Goal: Contribute content: Contribute content

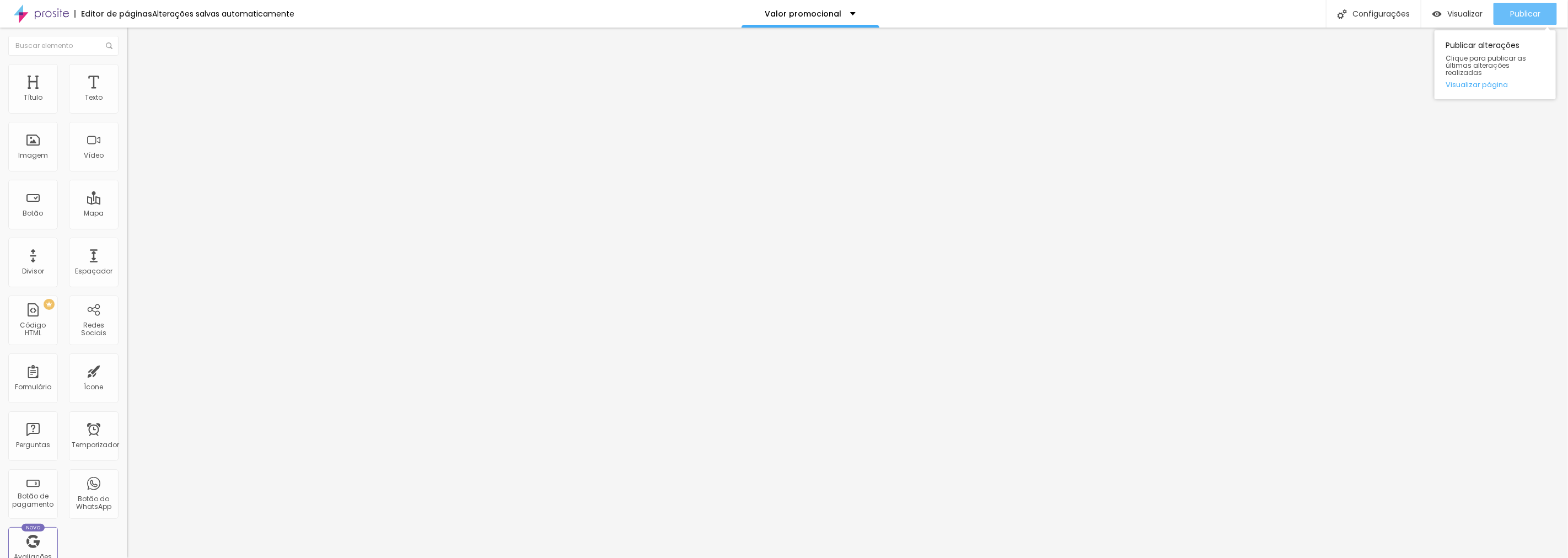
click at [1525, 14] on font "Publicar" at bounding box center [1525, 14] width 30 height 11
click at [1527, 17] on font "Publicar" at bounding box center [1525, 14] width 30 height 11
click at [134, 95] on font "Trocar imagem" at bounding box center [160, 90] width 54 height 10
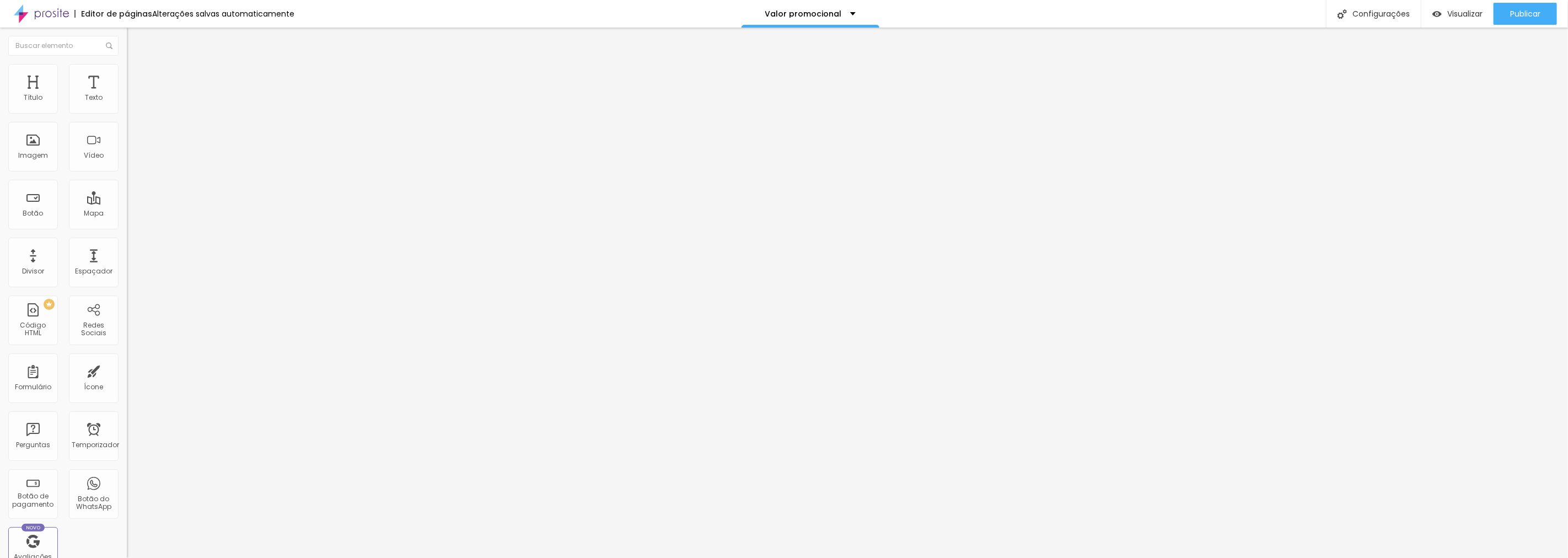
click at [1526, 10] on font "Publicar" at bounding box center [1525, 14] width 30 height 11
click at [37, 151] on font "Imagem" at bounding box center [32, 156] width 30 height 10
click at [134, 95] on font "Adicionar imagem" at bounding box center [166, 90] width 65 height 10
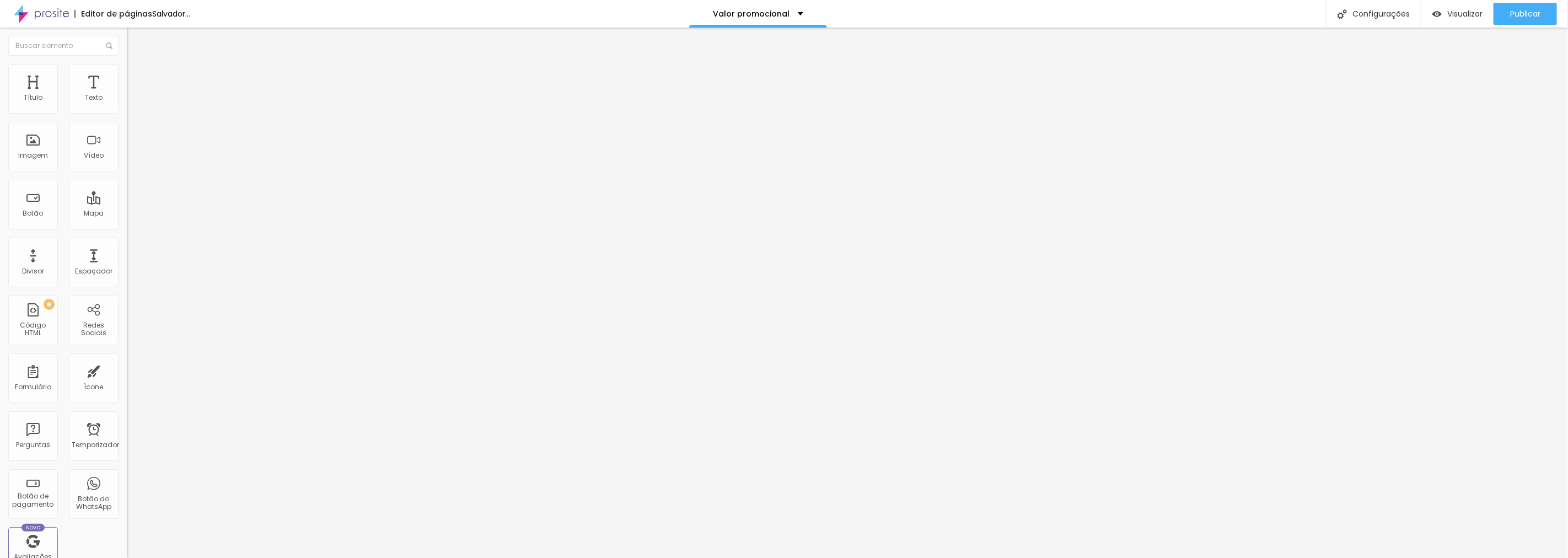
click at [1532, 15] on font "Publicar" at bounding box center [1525, 14] width 30 height 11
click at [134, 95] on font "Adicionar imagem" at bounding box center [166, 90] width 65 height 10
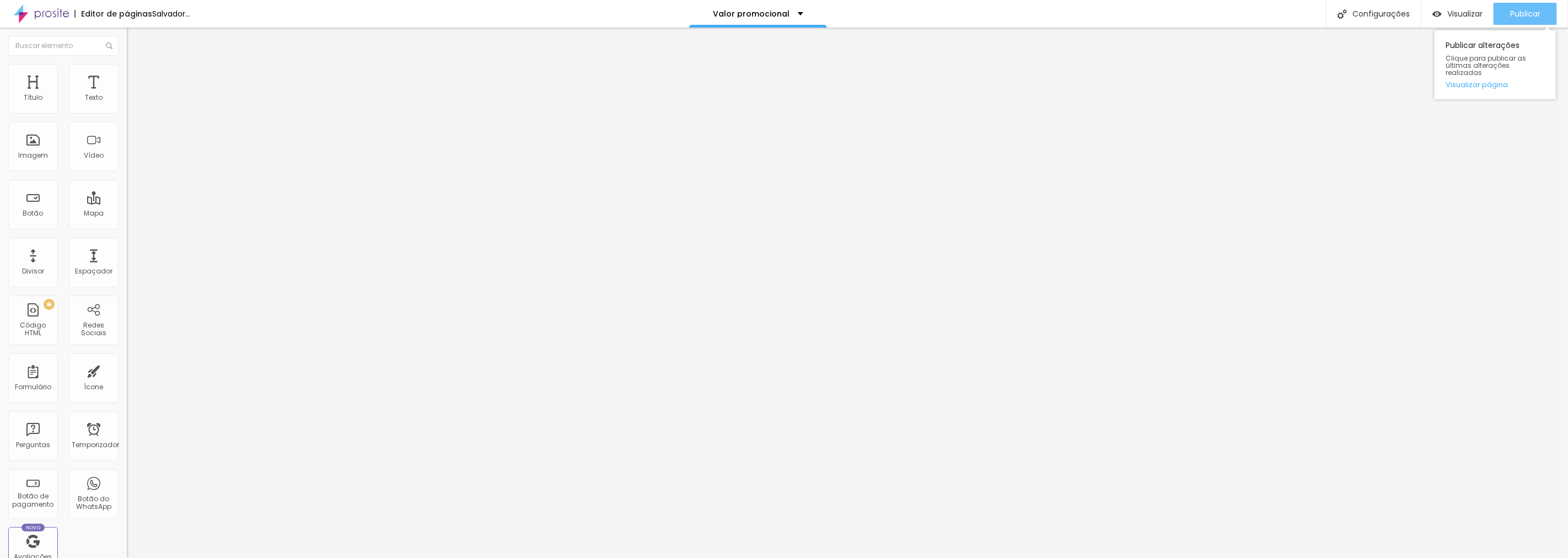
click at [1526, 12] on font "Publicar" at bounding box center [1525, 14] width 30 height 11
click at [1526, 8] on font "Publicar" at bounding box center [1525, 14] width 30 height 11
click at [135, 39] on img "button" at bounding box center [139, 40] width 9 height 9
click at [32, 153] on font "Imagem" at bounding box center [32, 156] width 30 height 10
click at [134, 95] on font "Adicionar imagem" at bounding box center [166, 90] width 65 height 10
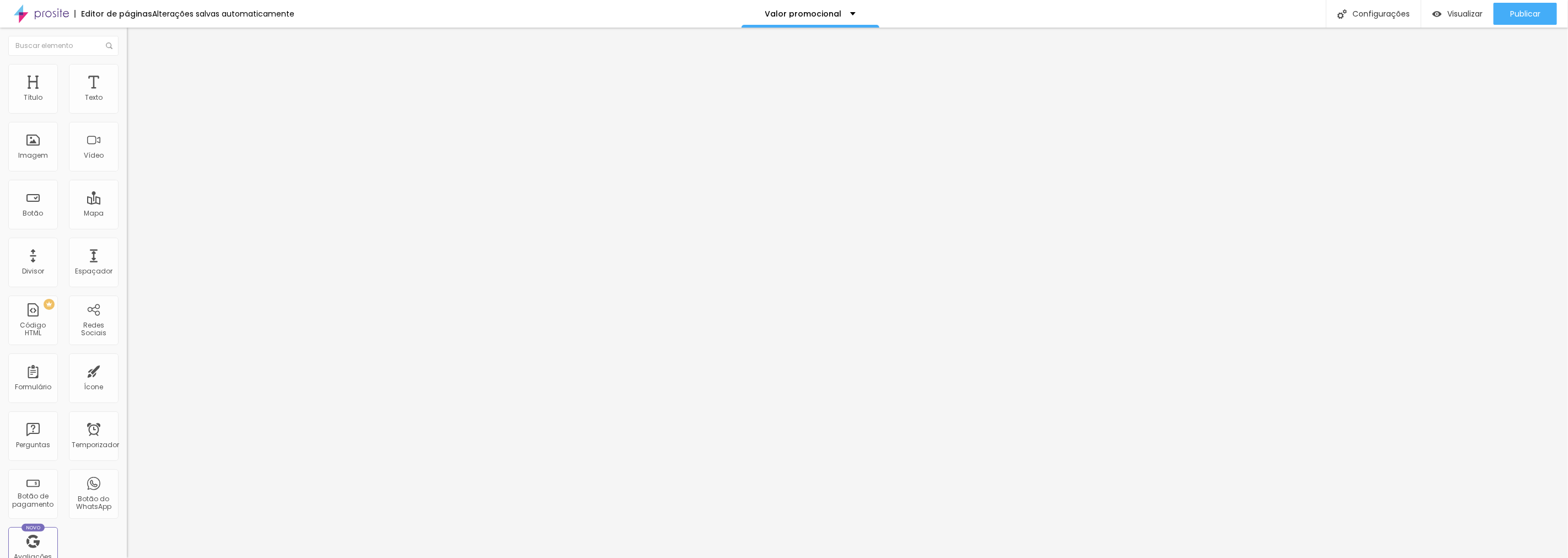
click at [127, 72] on li "Estilo" at bounding box center [190, 70] width 127 height 11
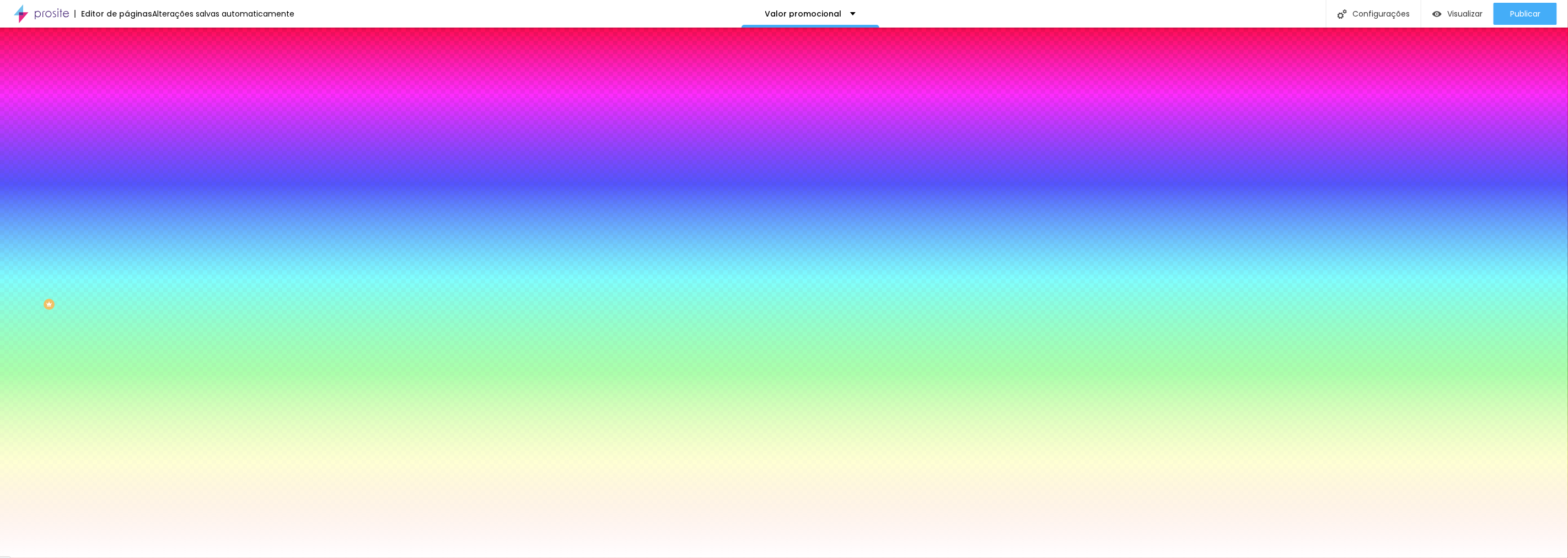
click at [127, 62] on img at bounding box center [132, 58] width 10 height 10
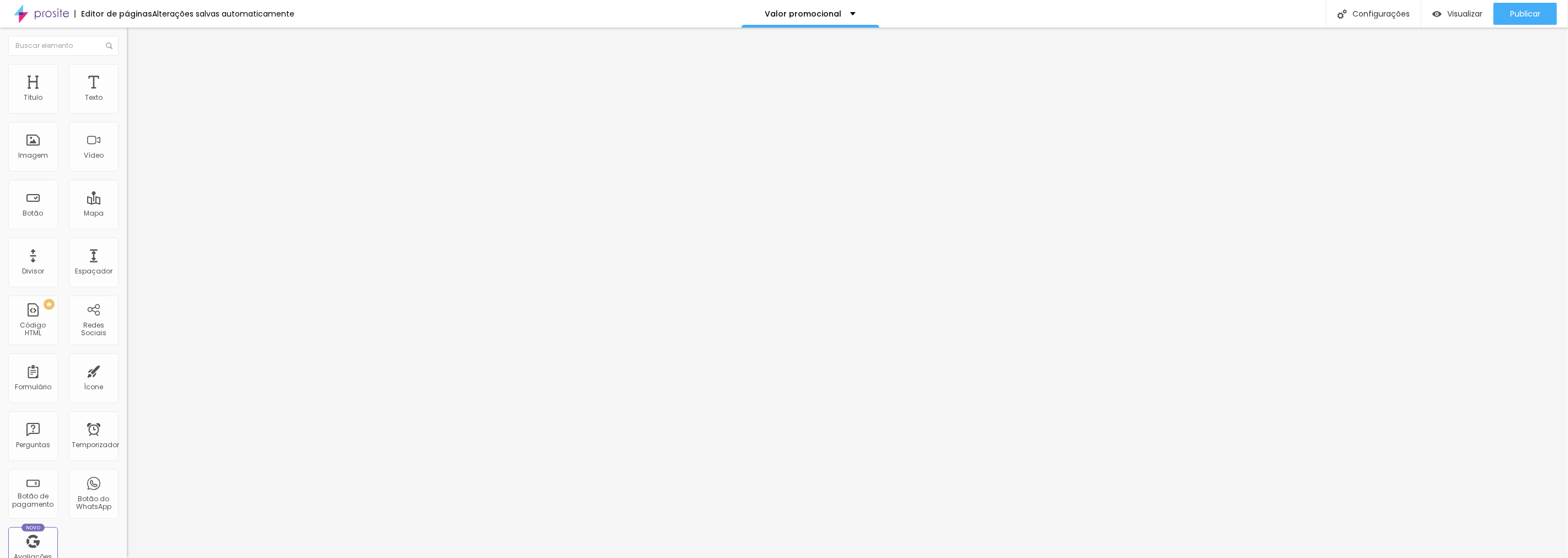
click at [127, 37] on button "Editar nulo" at bounding box center [190, 40] width 127 height 25
click at [134, 95] on font "Adicionar imagem" at bounding box center [166, 90] width 65 height 10
click at [127, 70] on img at bounding box center [132, 69] width 10 height 10
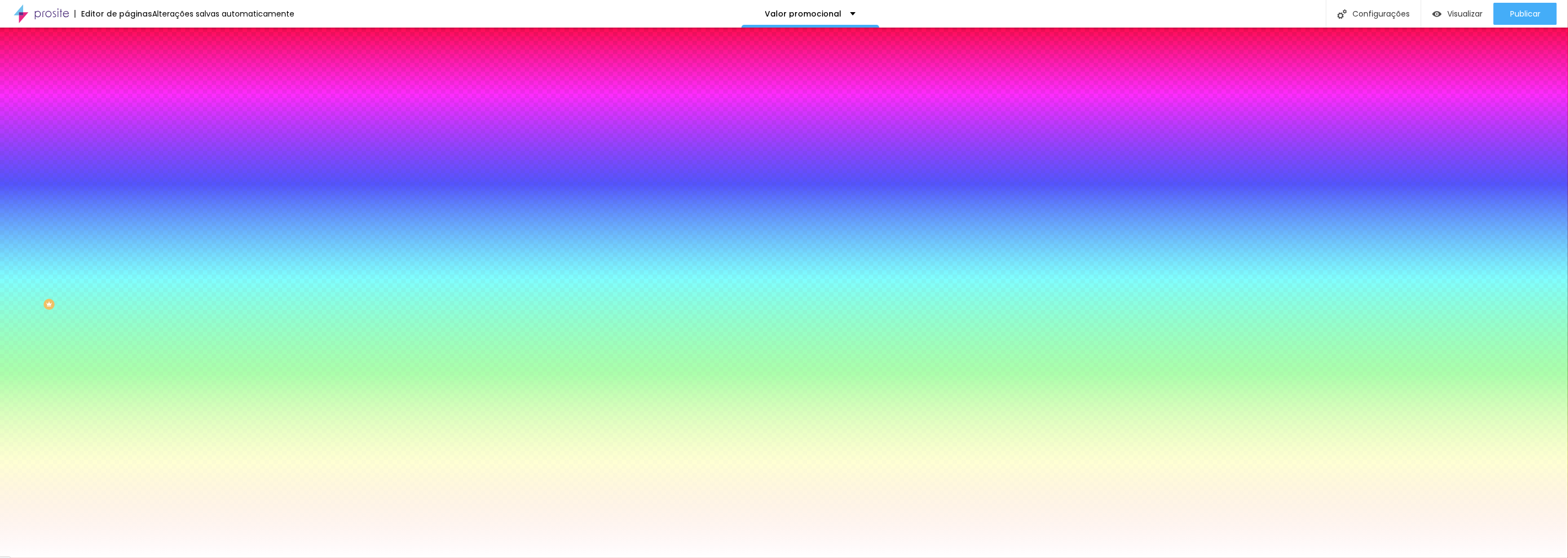
click at [135, 37] on img "button" at bounding box center [139, 40] width 9 height 9
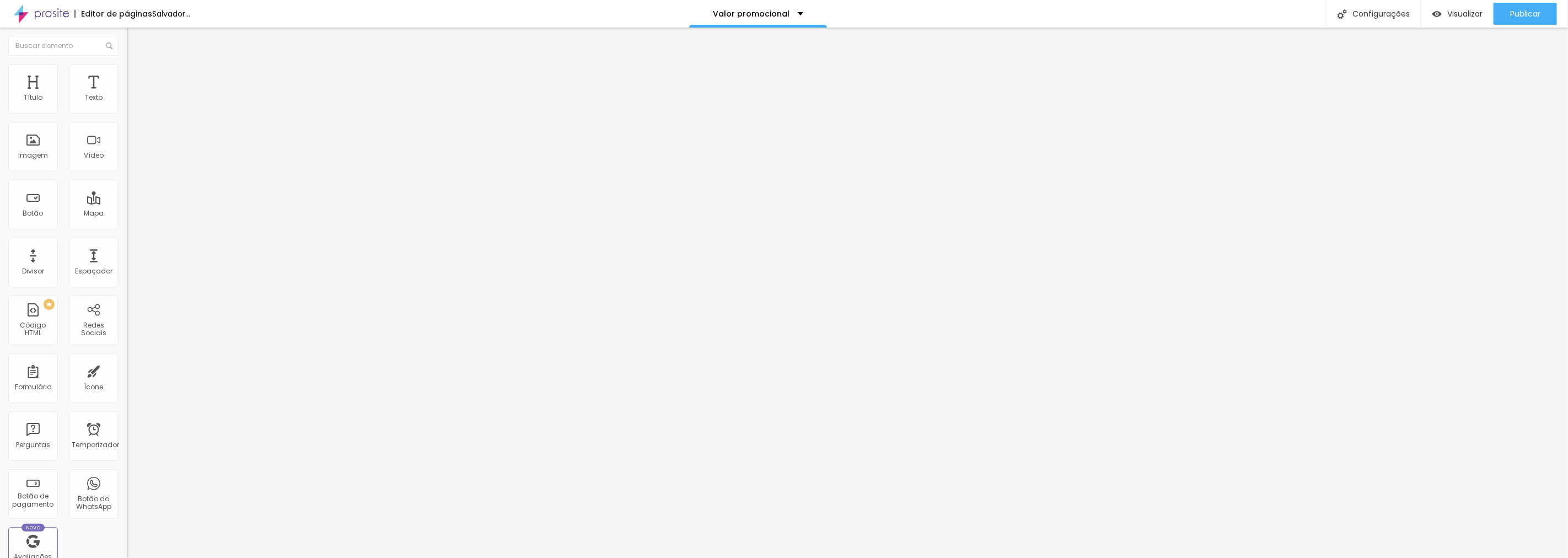
click at [134, 95] on font "Adicionar imagem" at bounding box center [166, 90] width 65 height 10
click at [1523, 10] on font "Publicar" at bounding box center [1525, 14] width 30 height 11
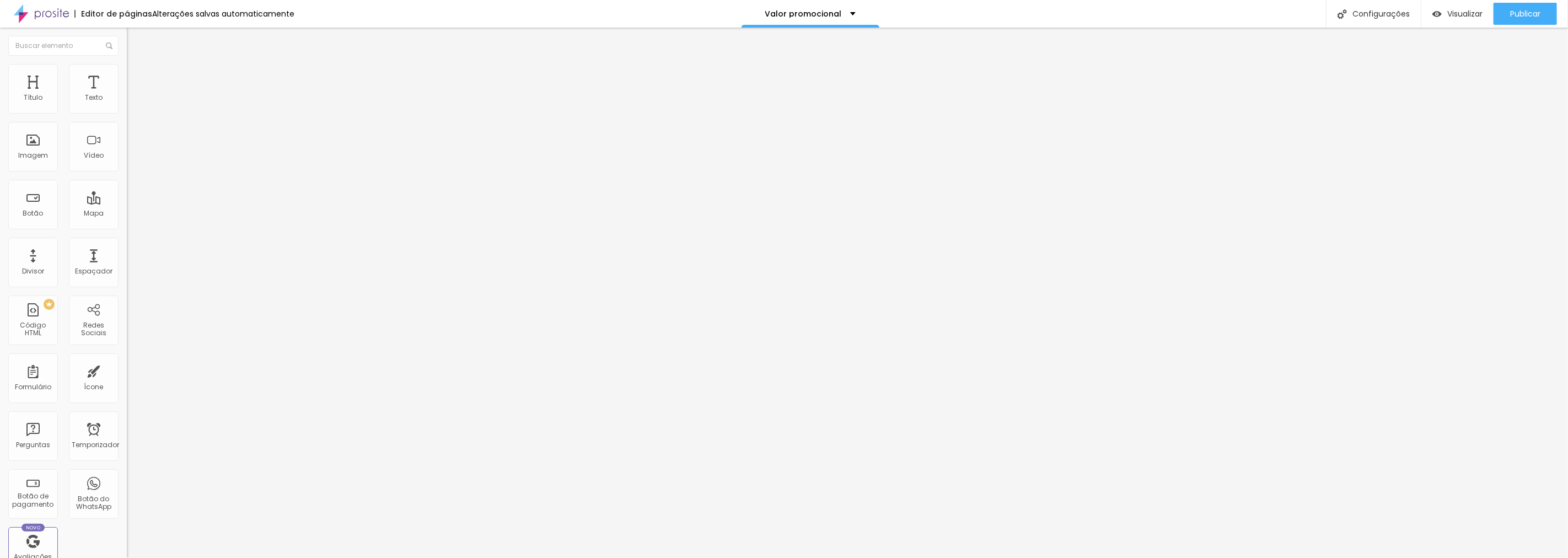
click at [134, 95] on font "Trocar imagem" at bounding box center [160, 90] width 54 height 10
click at [127, 68] on img at bounding box center [132, 69] width 10 height 10
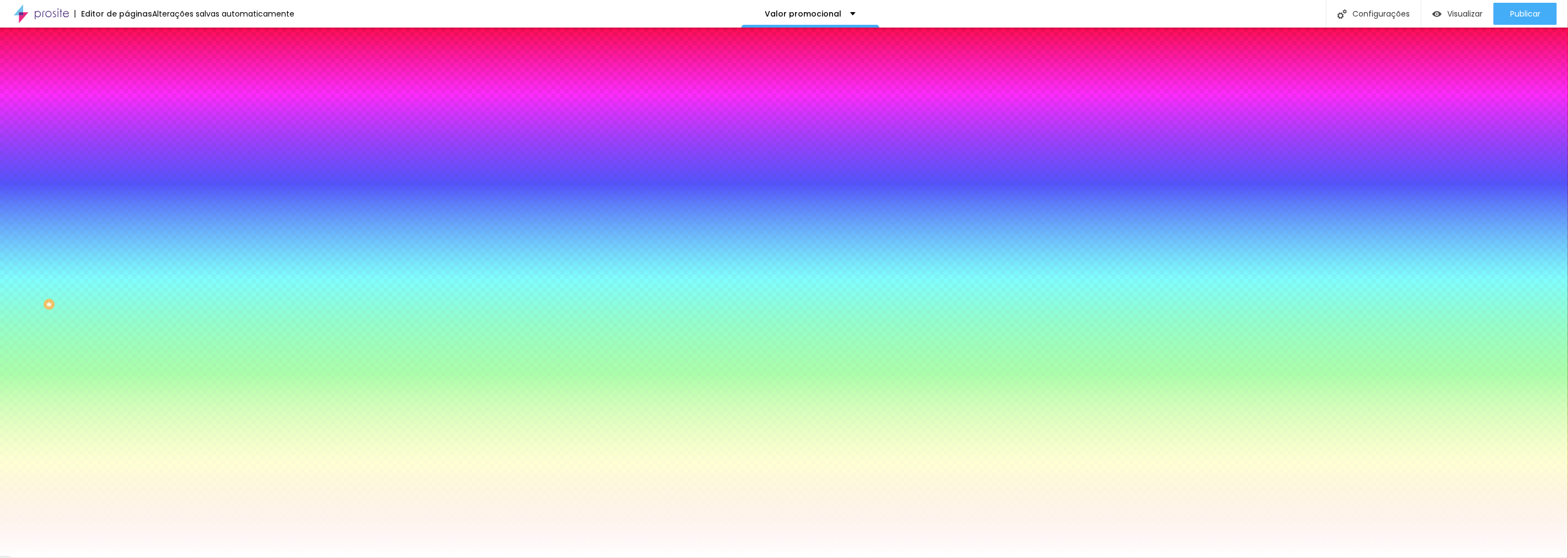
click at [134, 101] on font "Trocar imagem" at bounding box center [160, 97] width 54 height 10
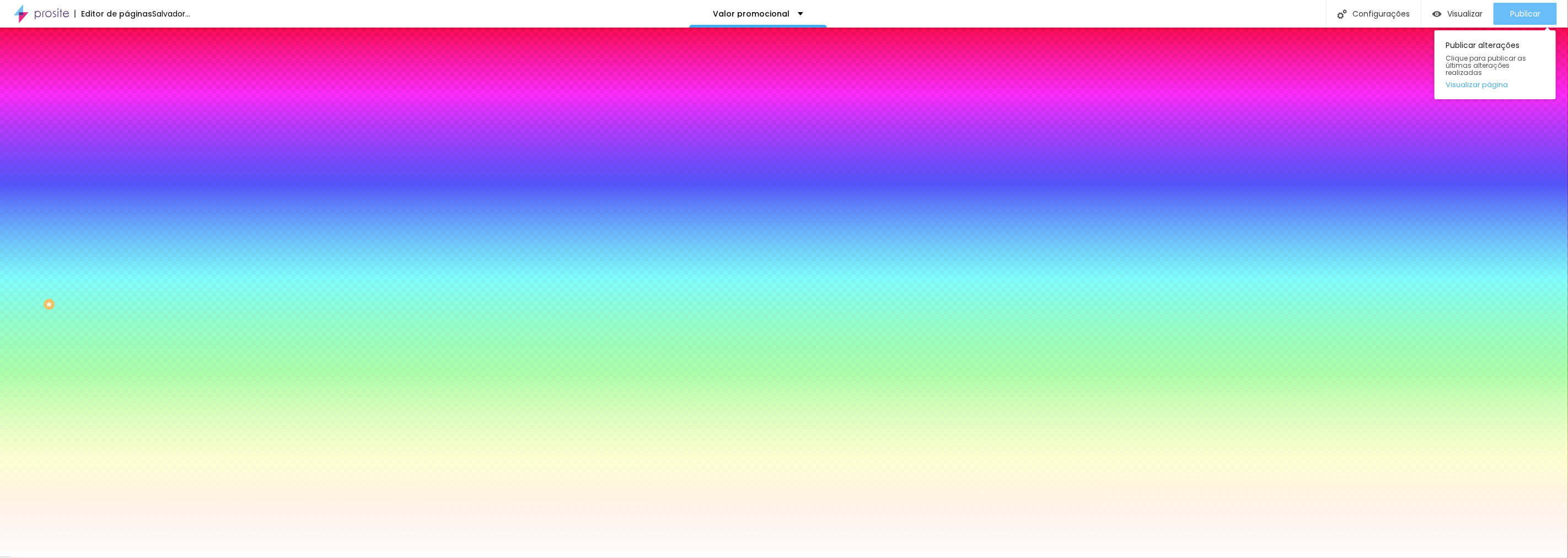
click at [1519, 19] on div "Publicar" at bounding box center [1525, 14] width 30 height 22
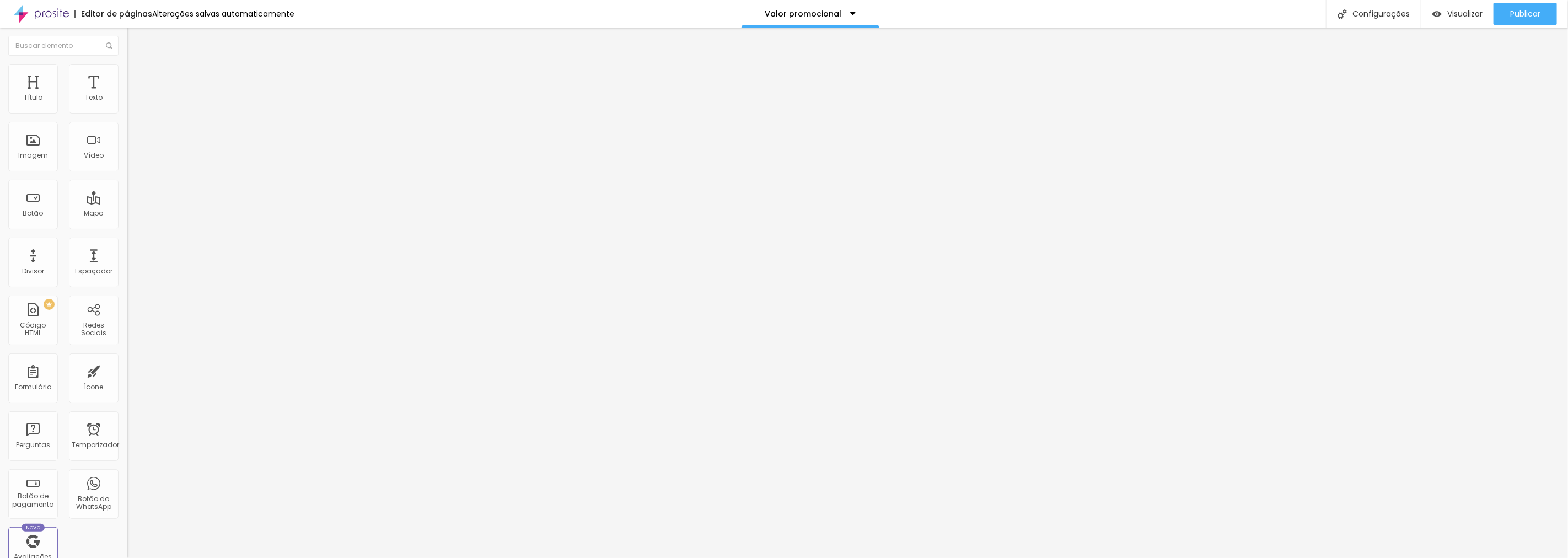
click at [134, 95] on font "Trocar imagem" at bounding box center [160, 90] width 54 height 10
click at [1529, 19] on div "Publicar" at bounding box center [1525, 14] width 30 height 22
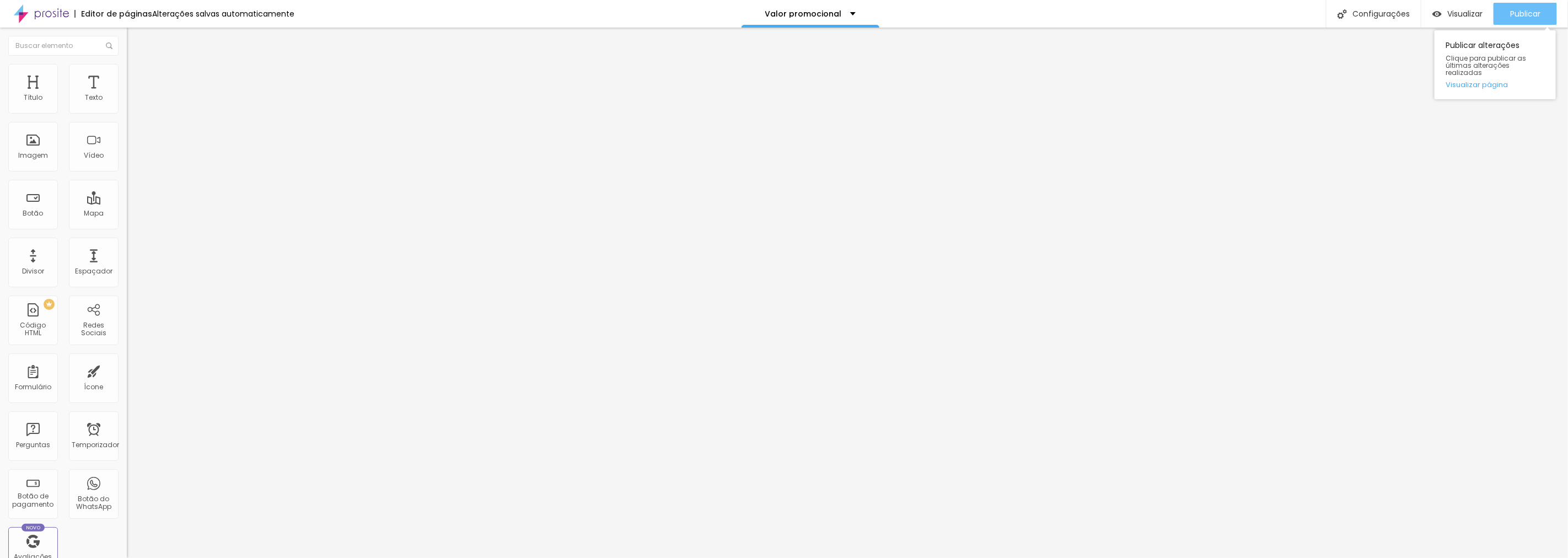
click at [1526, 12] on font "Publicar" at bounding box center [1525, 14] width 30 height 11
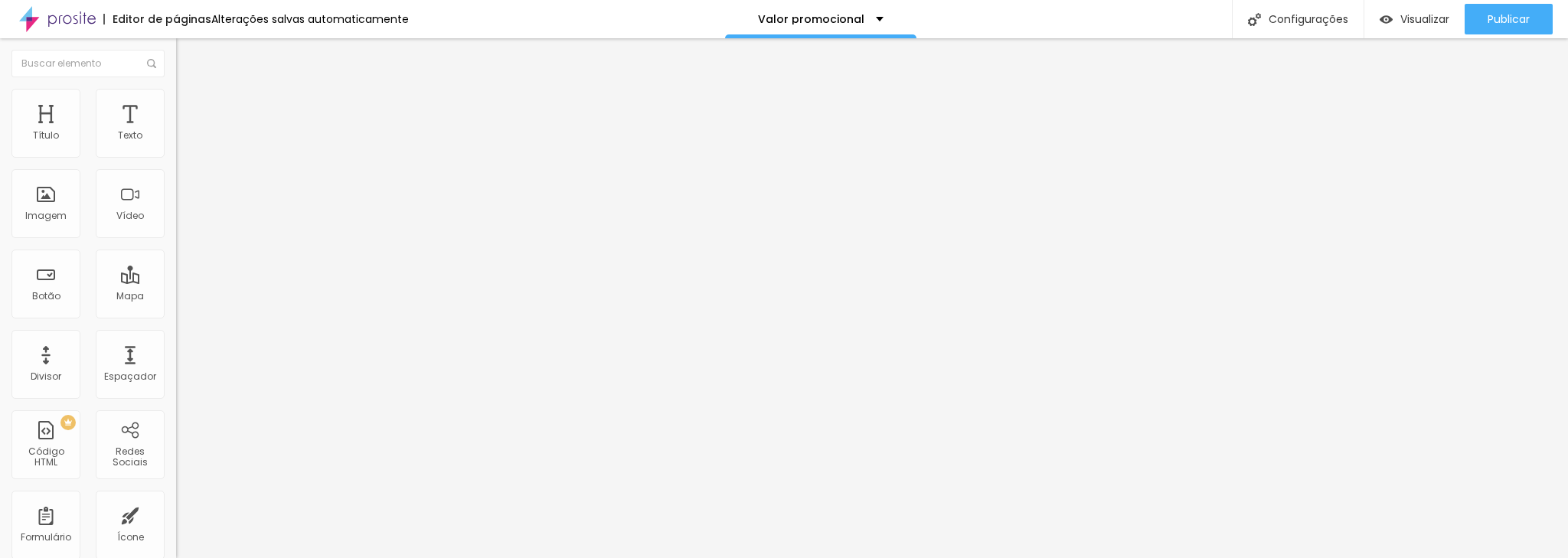
click at [176, 52] on button "Editar nulo" at bounding box center [264, 55] width 176 height 35
click at [53, 129] on font "Título" at bounding box center [45, 136] width 26 height 13
click at [185, 132] on font "Adicionar imagem" at bounding box center [230, 125] width 90 height 13
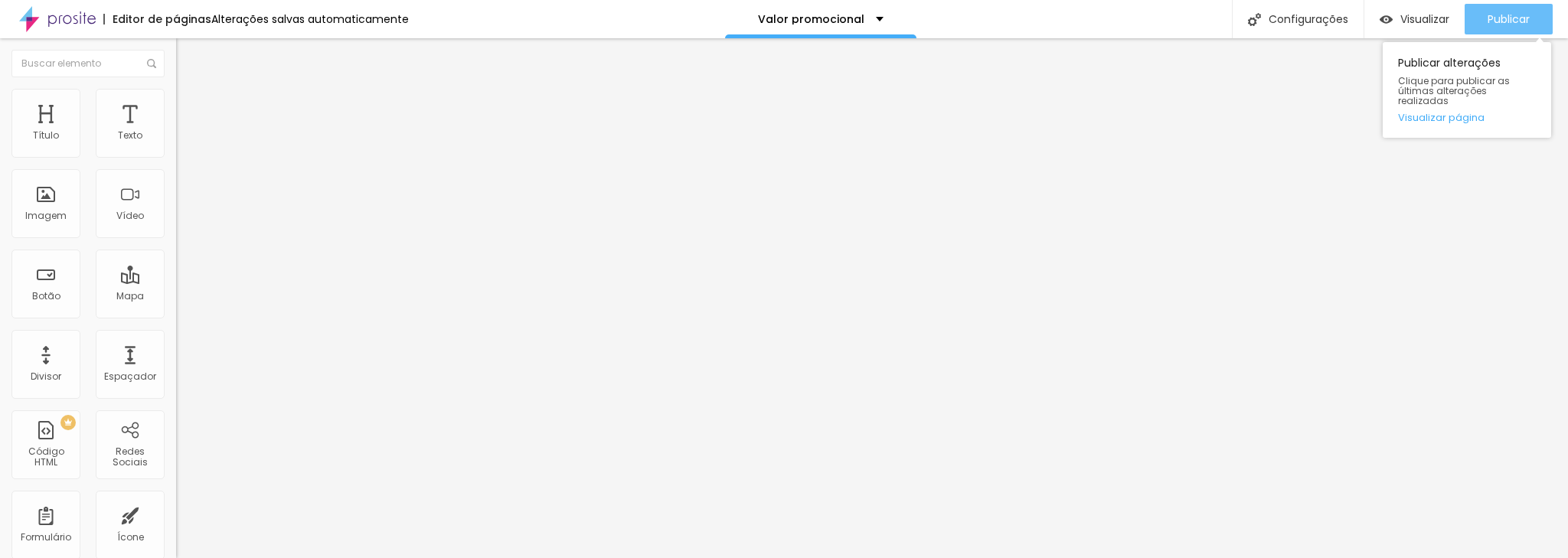
click at [1507, 20] on font "Publicar" at bounding box center [1509, 19] width 42 height 15
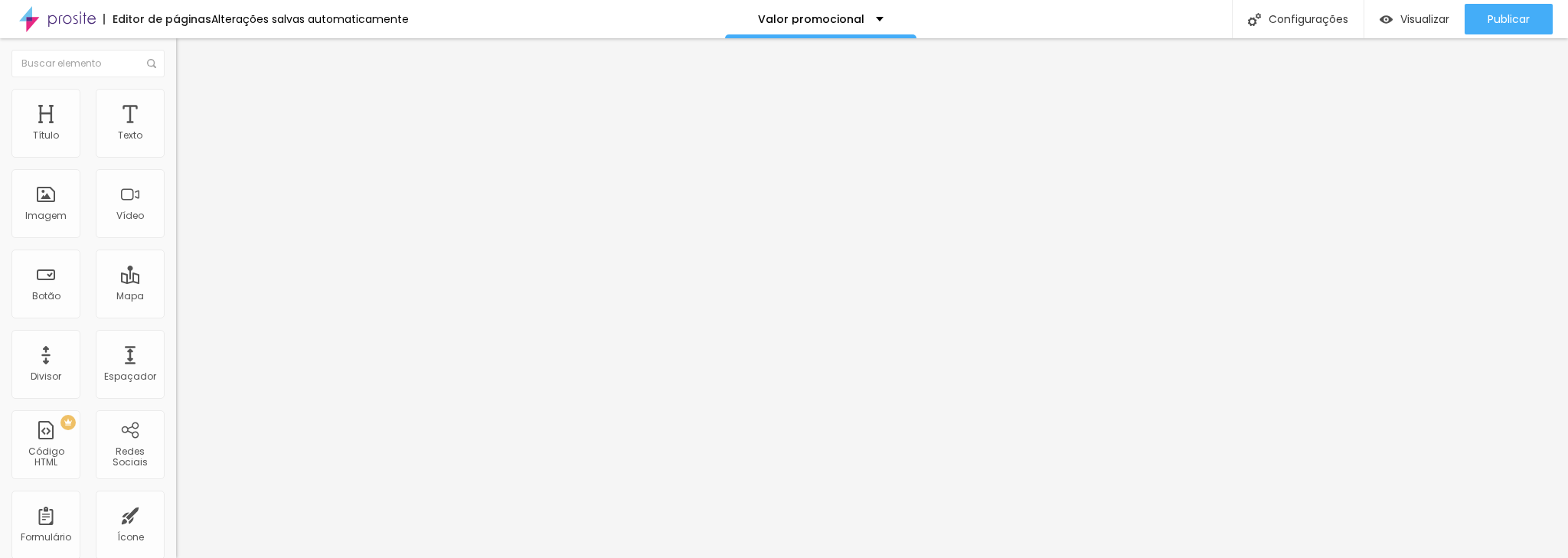
click at [185, 132] on font "Adicionar imagem" at bounding box center [230, 125] width 90 height 13
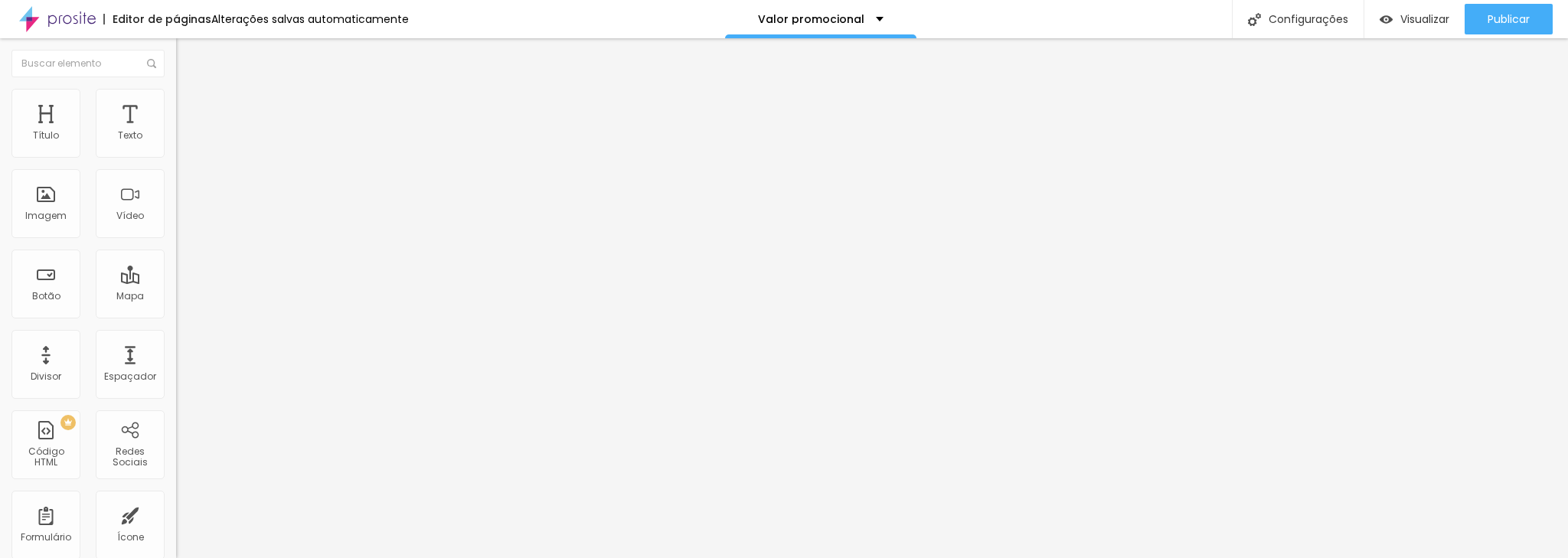
click at [185, 132] on font "Adicionar imagem" at bounding box center [230, 125] width 90 height 13
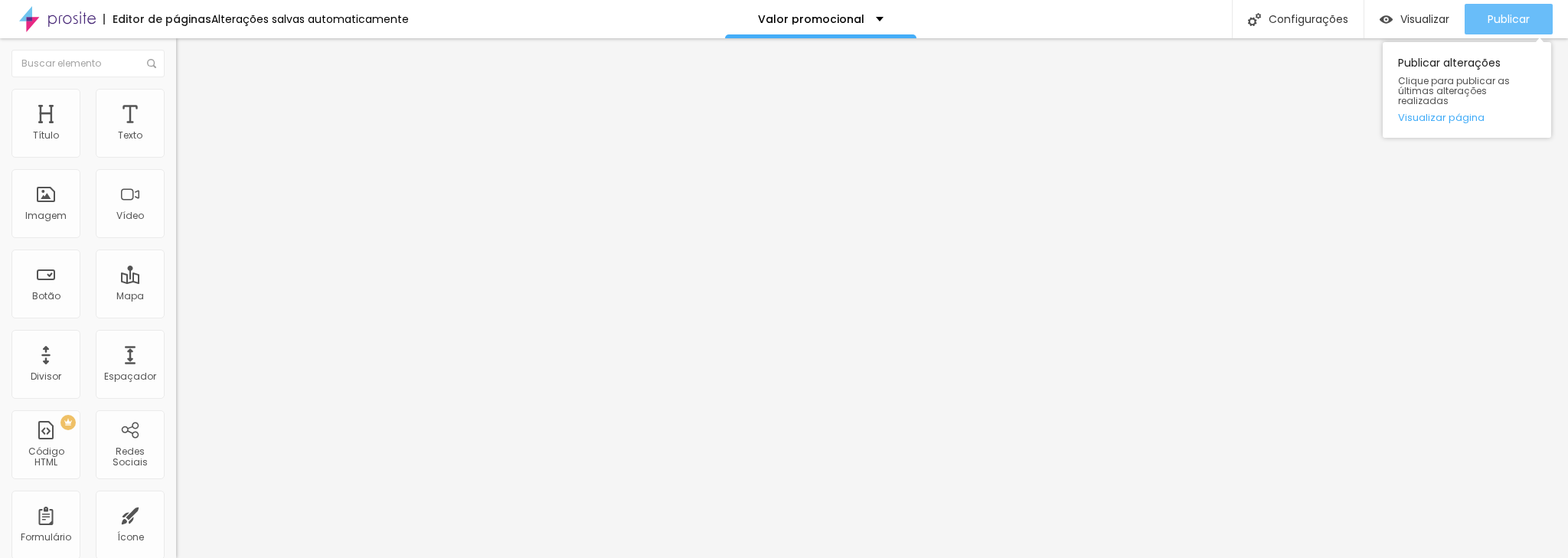
click at [1507, 29] on div "Publicar" at bounding box center [1509, 19] width 42 height 31
click at [1510, 16] on font "Publicar" at bounding box center [1509, 19] width 42 height 15
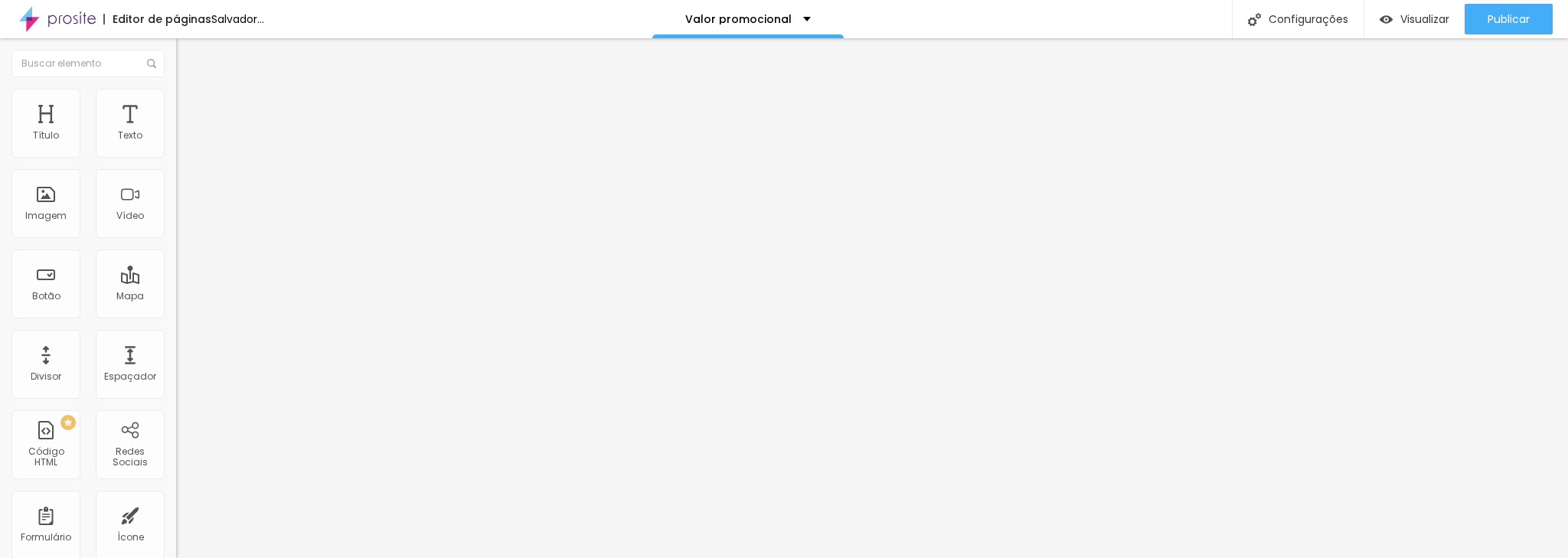
click at [187, 52] on img "button" at bounding box center [193, 55] width 12 height 12
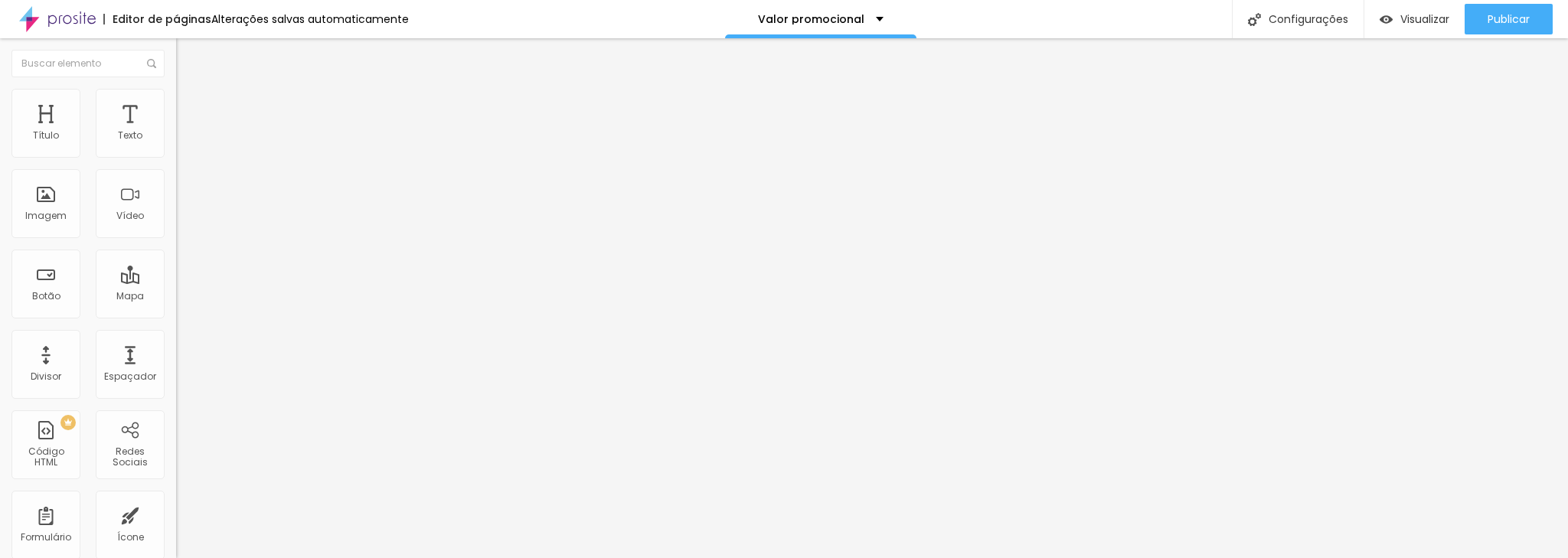
click at [176, 130] on div "Adicionar imagem" at bounding box center [264, 124] width 176 height 11
click at [185, 132] on font "Adicionar imagem" at bounding box center [230, 125] width 90 height 13
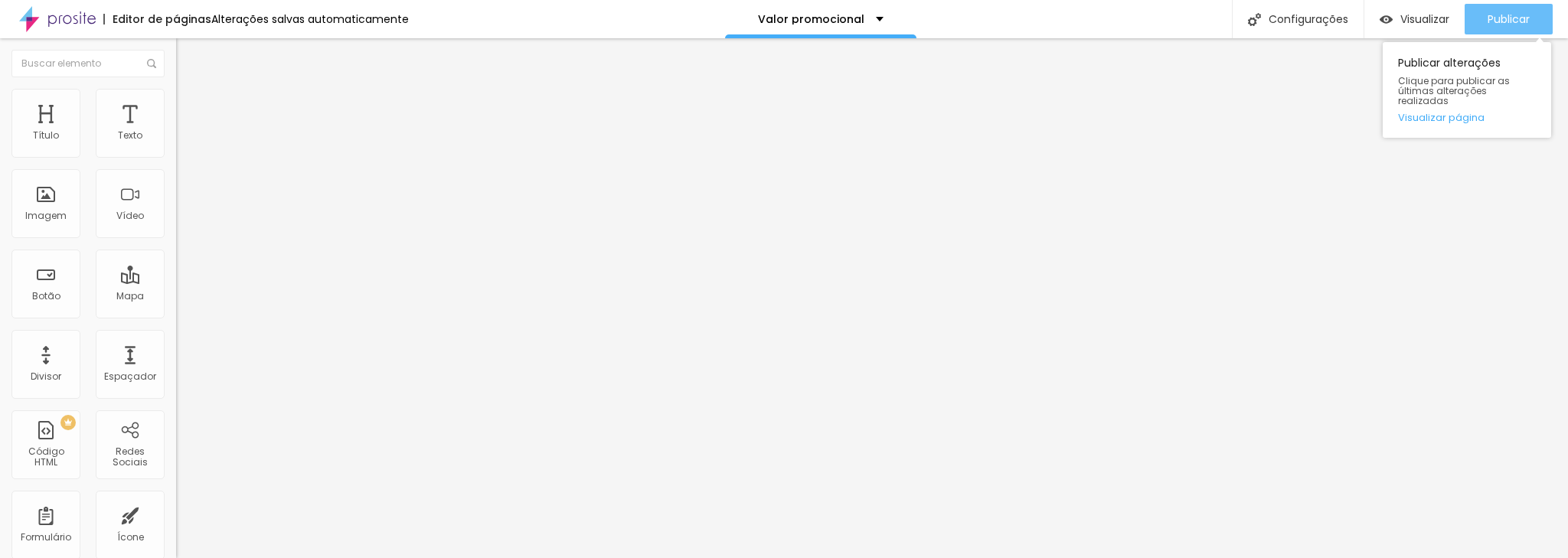
click at [1523, 13] on font "Publicar" at bounding box center [1509, 19] width 42 height 15
click at [1513, 22] on font "Publicar" at bounding box center [1509, 19] width 42 height 15
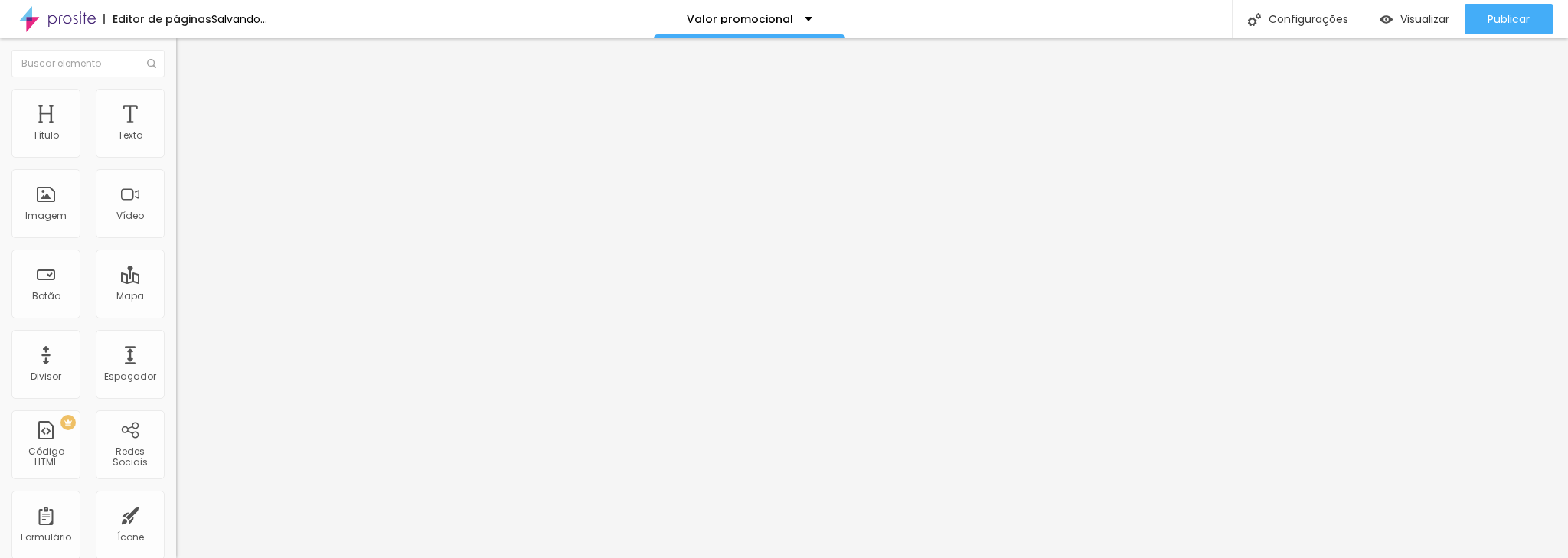
click at [185, 132] on font "Adicionar imagem" at bounding box center [230, 125] width 90 height 13
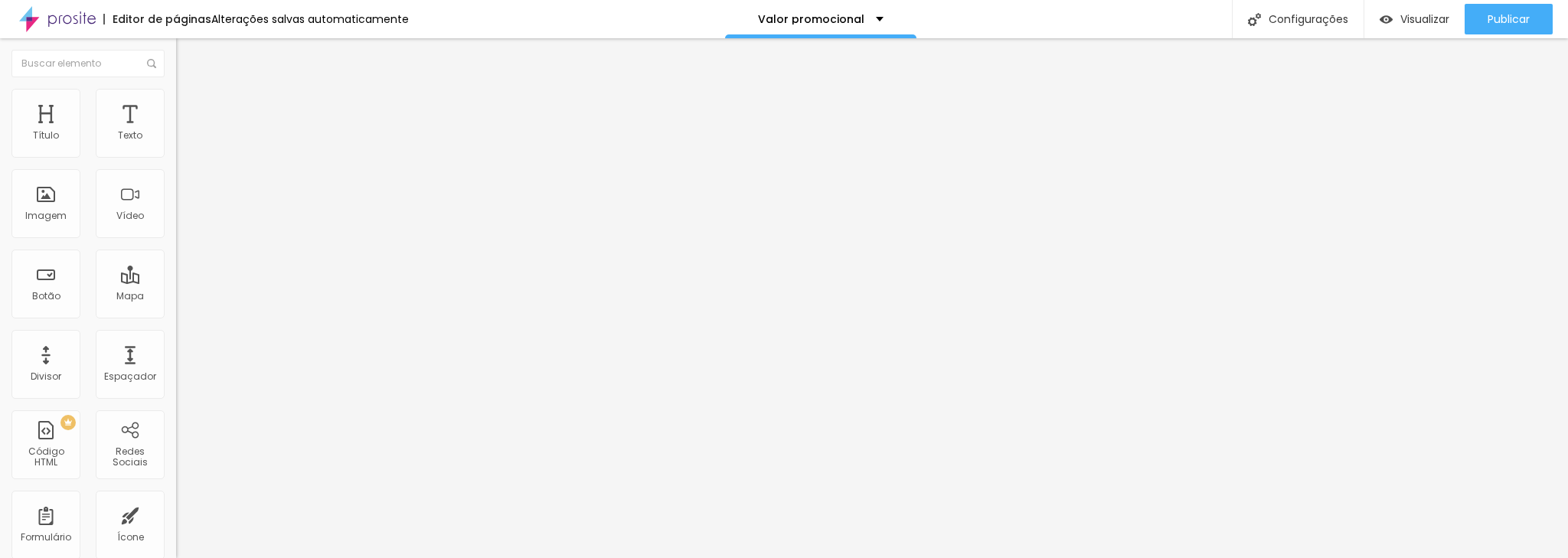
scroll to position [0, 0]
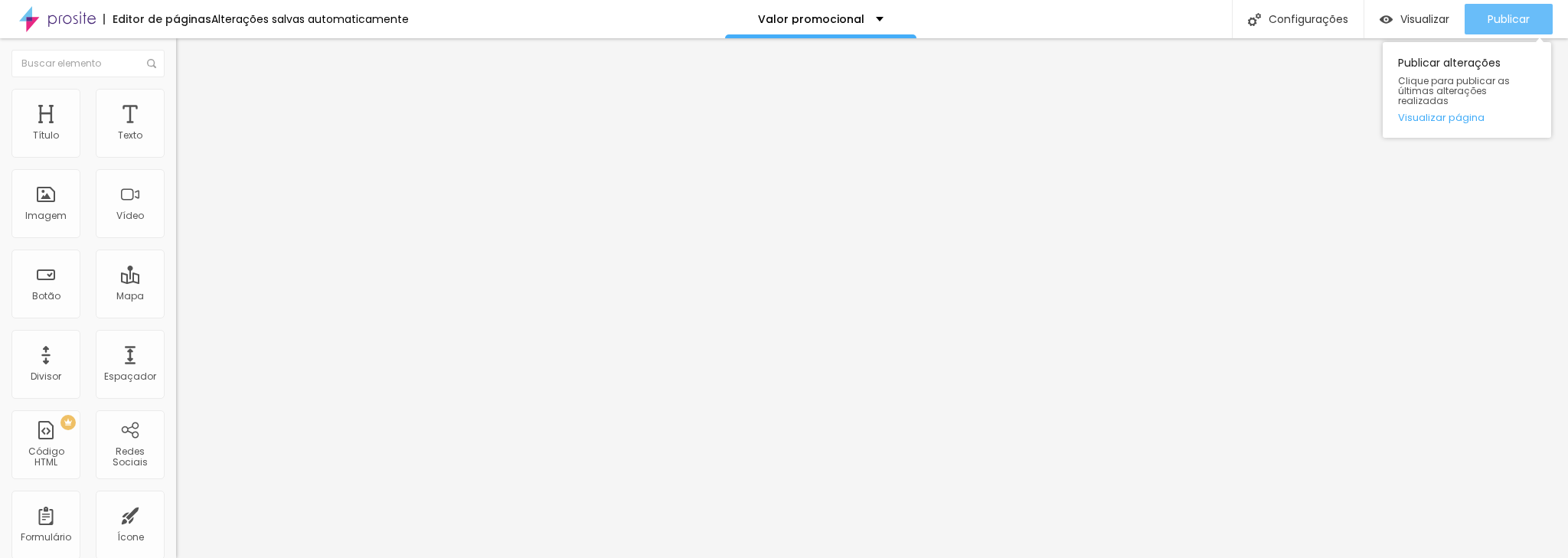
click at [1497, 15] on font "Publicar" at bounding box center [1509, 19] width 42 height 15
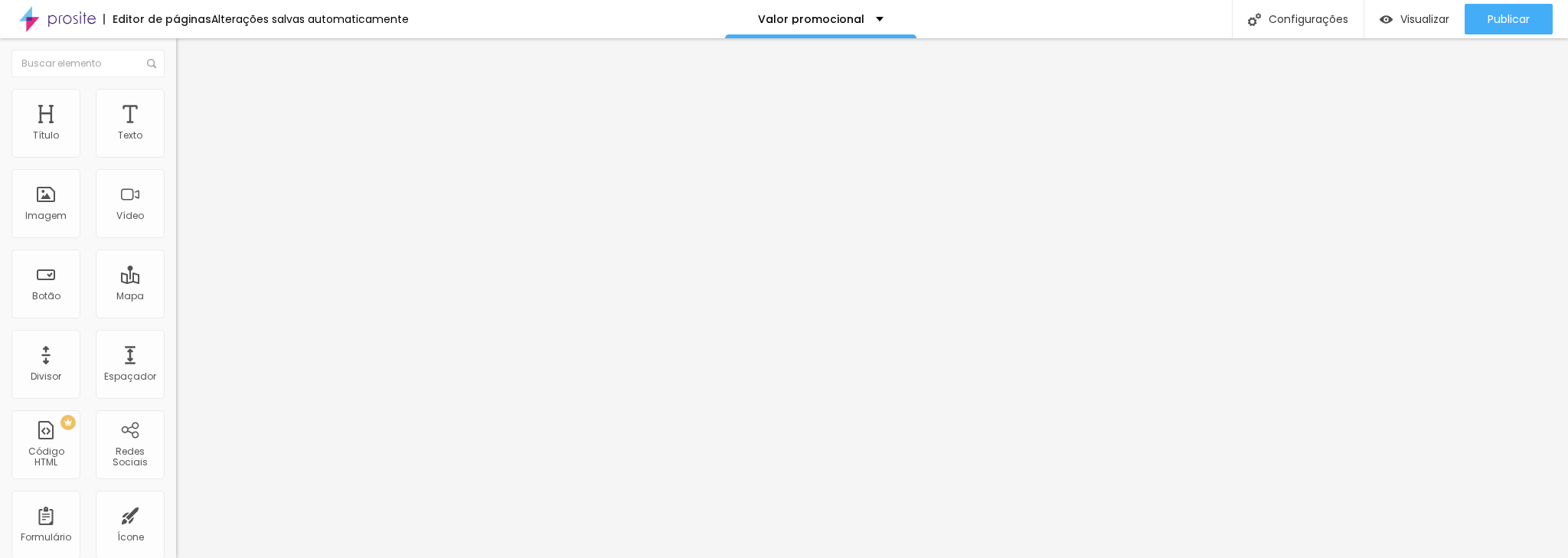
click at [185, 132] on font "Trocar imagem" at bounding box center [223, 125] width 75 height 13
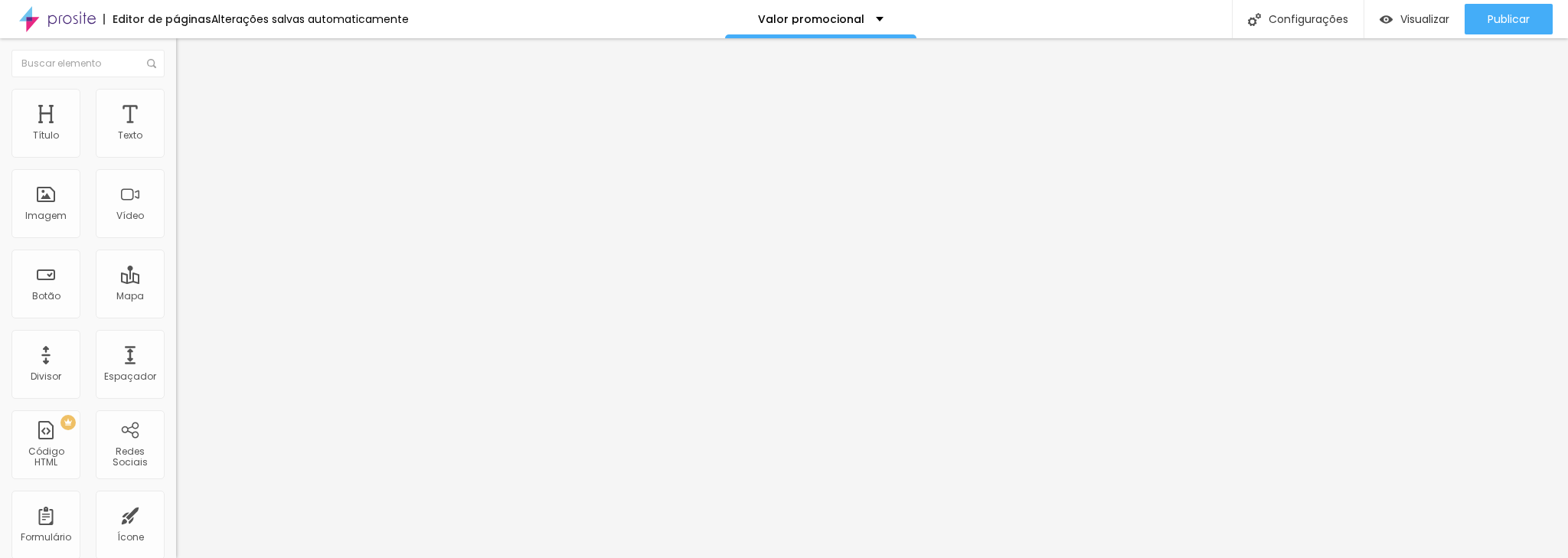
click at [190, 103] on font "Estilo" at bounding box center [202, 99] width 24 height 13
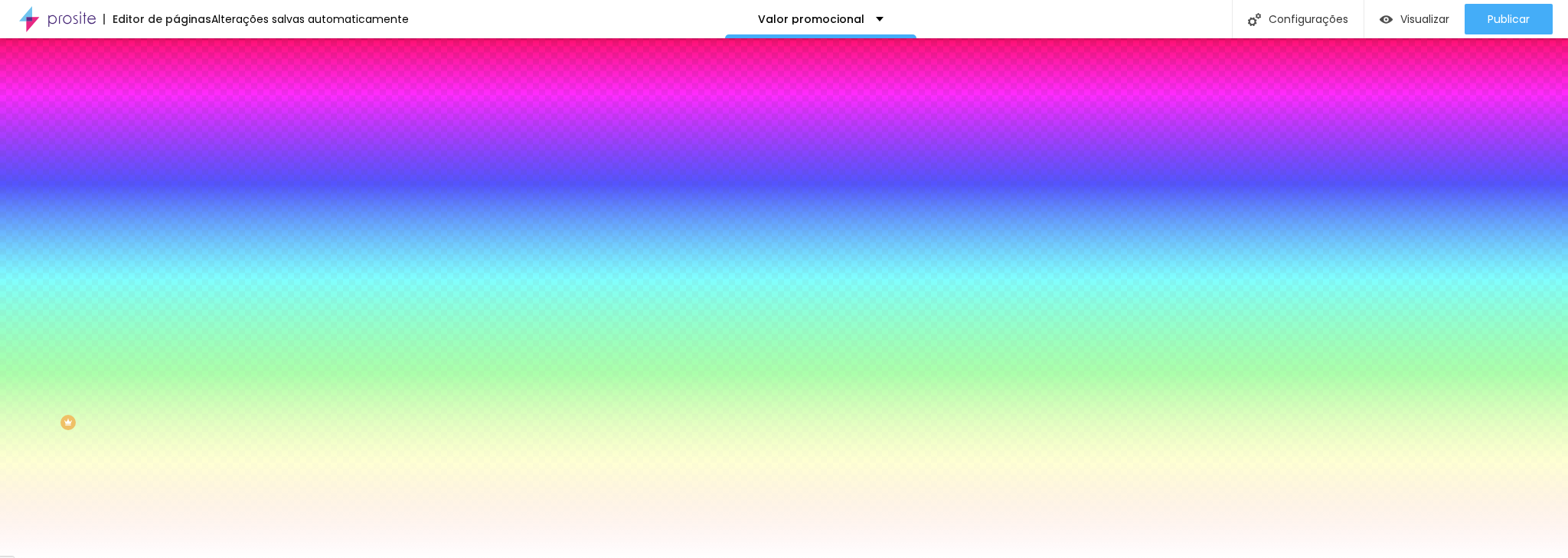
click at [185, 140] on font "Adicionar imagem" at bounding box center [230, 135] width 90 height 13
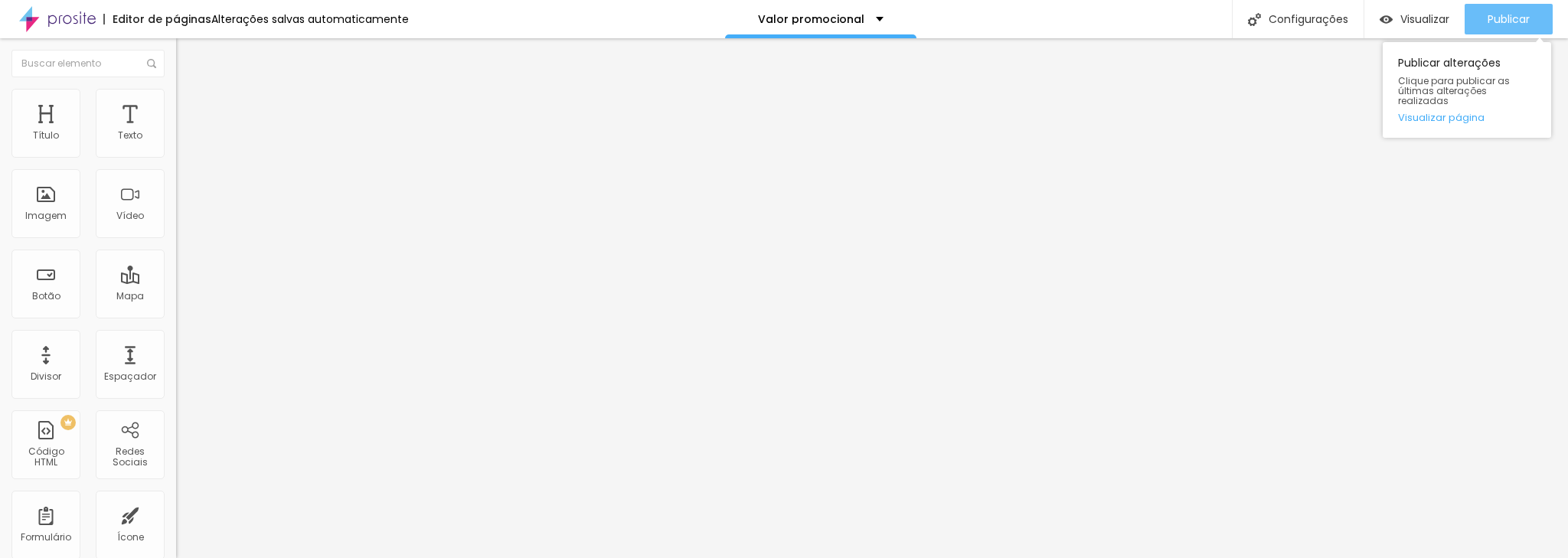
click at [1519, 24] on font "Publicar" at bounding box center [1509, 19] width 42 height 15
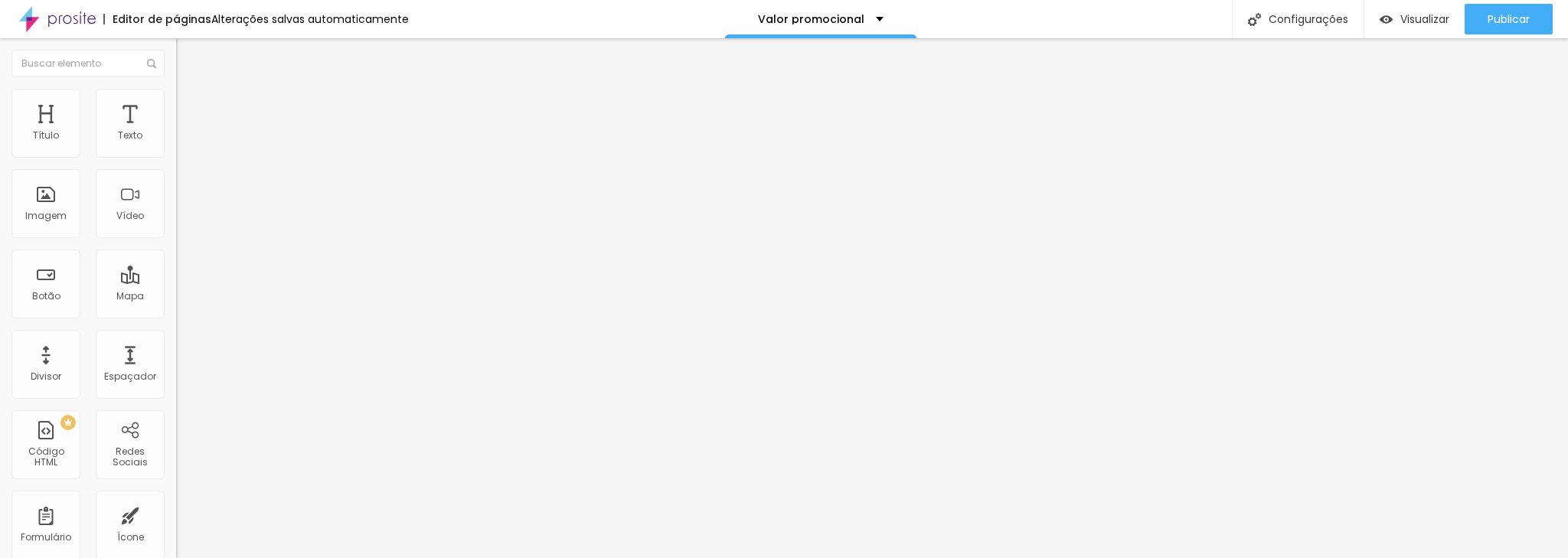
click at [185, 132] on font "Trocar imagem" at bounding box center [223, 125] width 75 height 13
click at [26, 202] on div "Imagem" at bounding box center [46, 204] width 69 height 69
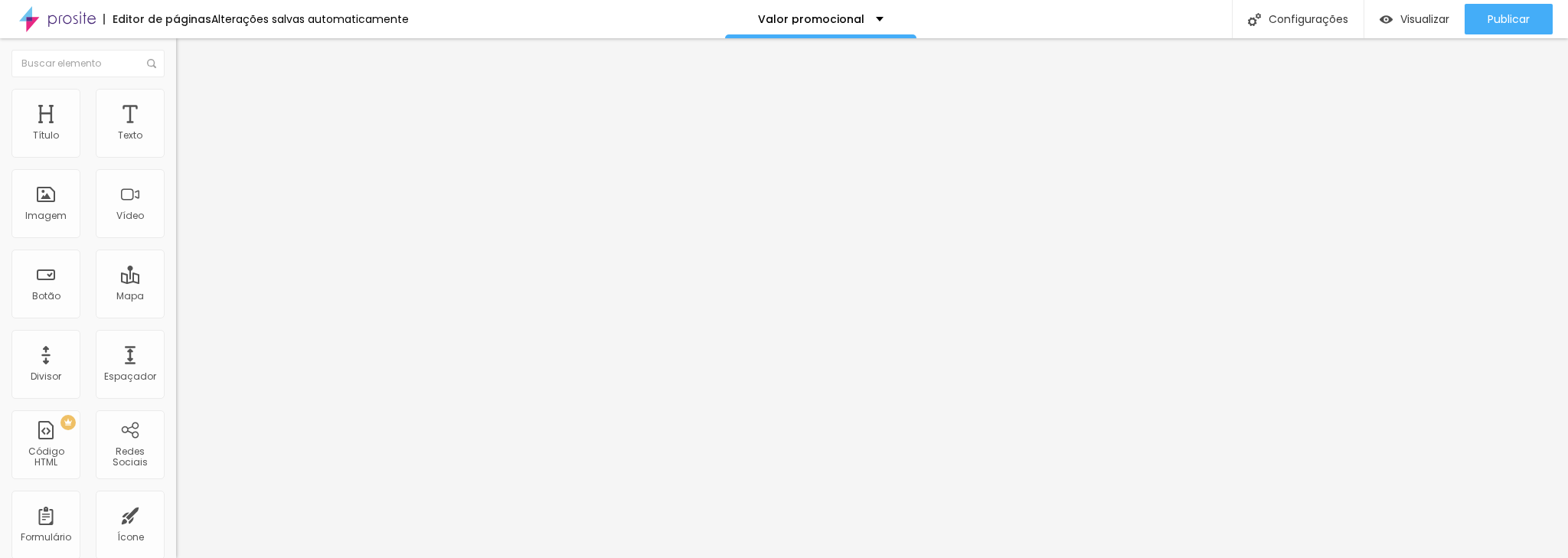
click at [185, 132] on font "Trocar imagem" at bounding box center [223, 125] width 75 height 13
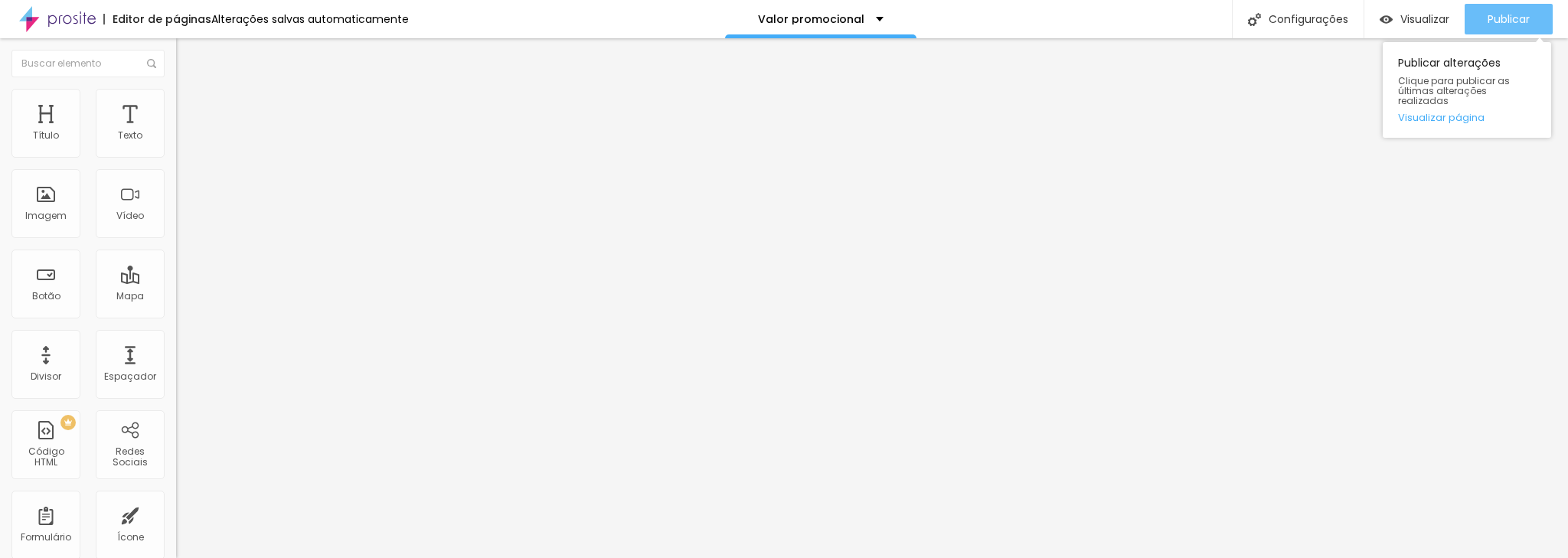
click at [1488, 28] on div "Publicar" at bounding box center [1509, 19] width 42 height 31
click at [1515, 26] on font "Publicar" at bounding box center [1509, 19] width 42 height 15
click at [1498, 27] on div "Publicar" at bounding box center [1509, 19] width 42 height 31
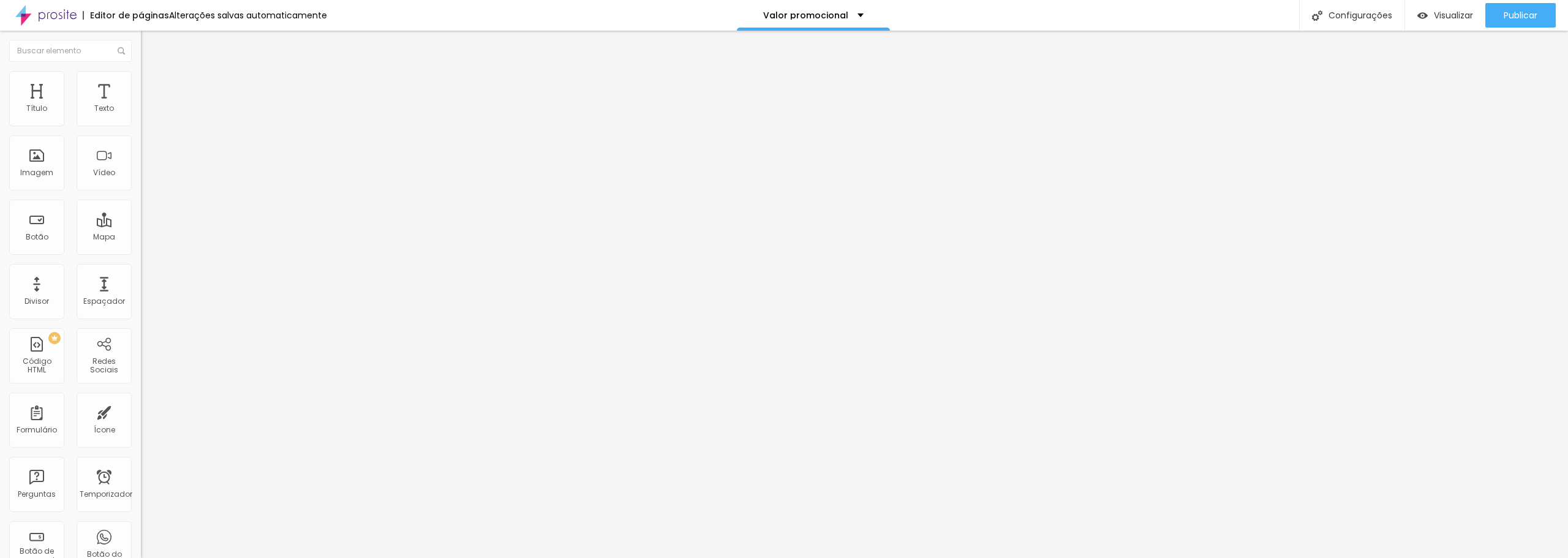
click at [150, 45] on img "button" at bounding box center [155, 44] width 10 height 10
click at [150, 42] on img "button" at bounding box center [155, 44] width 10 height 10
click at [148, 106] on font "Adicionar imagem" at bounding box center [184, 100] width 72 height 11
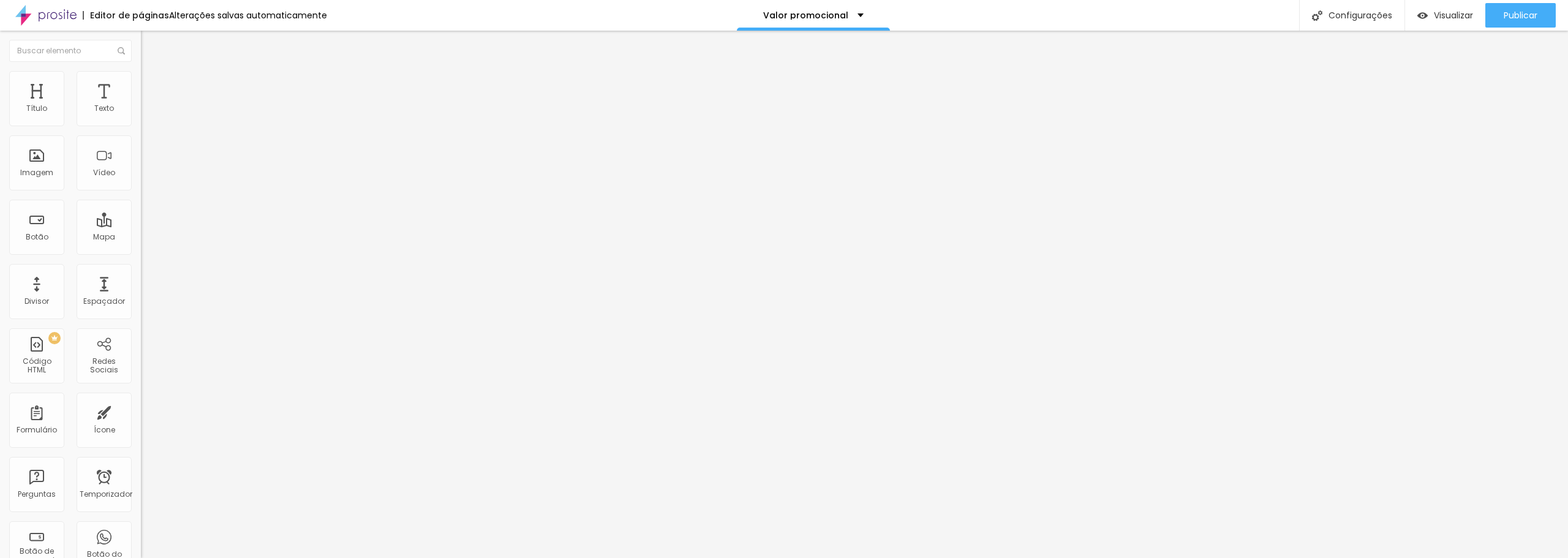
click at [1532, 15] on font "Publicar" at bounding box center [1521, 15] width 34 height 12
drag, startPoint x: 1520, startPoint y: 1, endPoint x: 1522, endPoint y: 9, distance: 8.2
click at [1522, 9] on div "Publicar Publicar alterações Clique para publicar as últimas alterações realiza…" at bounding box center [1521, 15] width 70 height 31
click at [1518, 18] on font "Publicar" at bounding box center [1521, 15] width 34 height 12
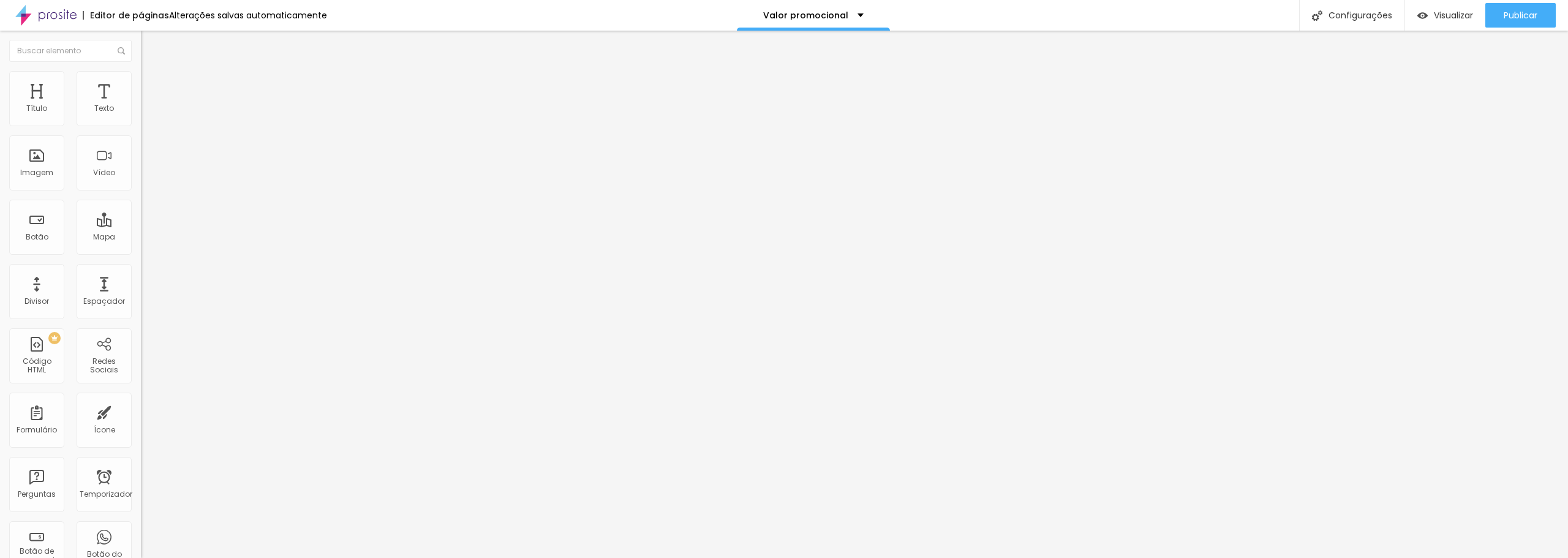
click at [150, 45] on img "button" at bounding box center [155, 44] width 10 height 10
click at [148, 106] on font "Adicionar imagem" at bounding box center [184, 100] width 72 height 11
click at [141, 38] on button "Editar nulo" at bounding box center [211, 44] width 141 height 28
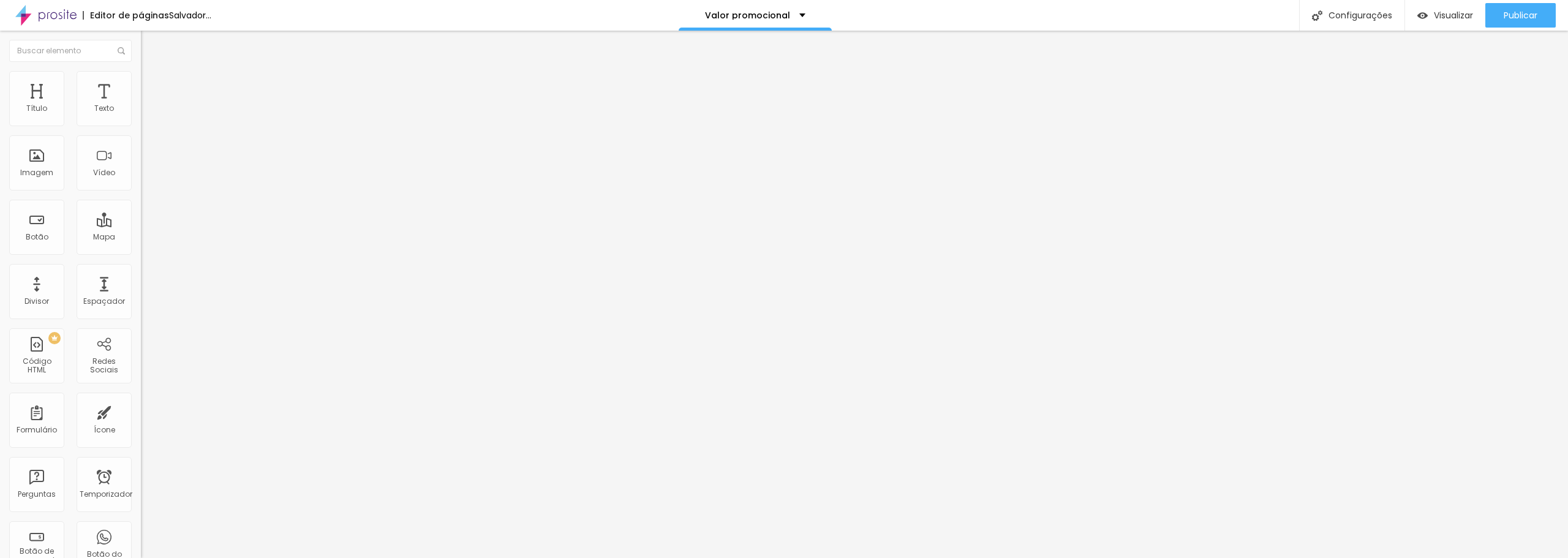
click at [148, 106] on font "Adicionar imagem" at bounding box center [184, 100] width 72 height 11
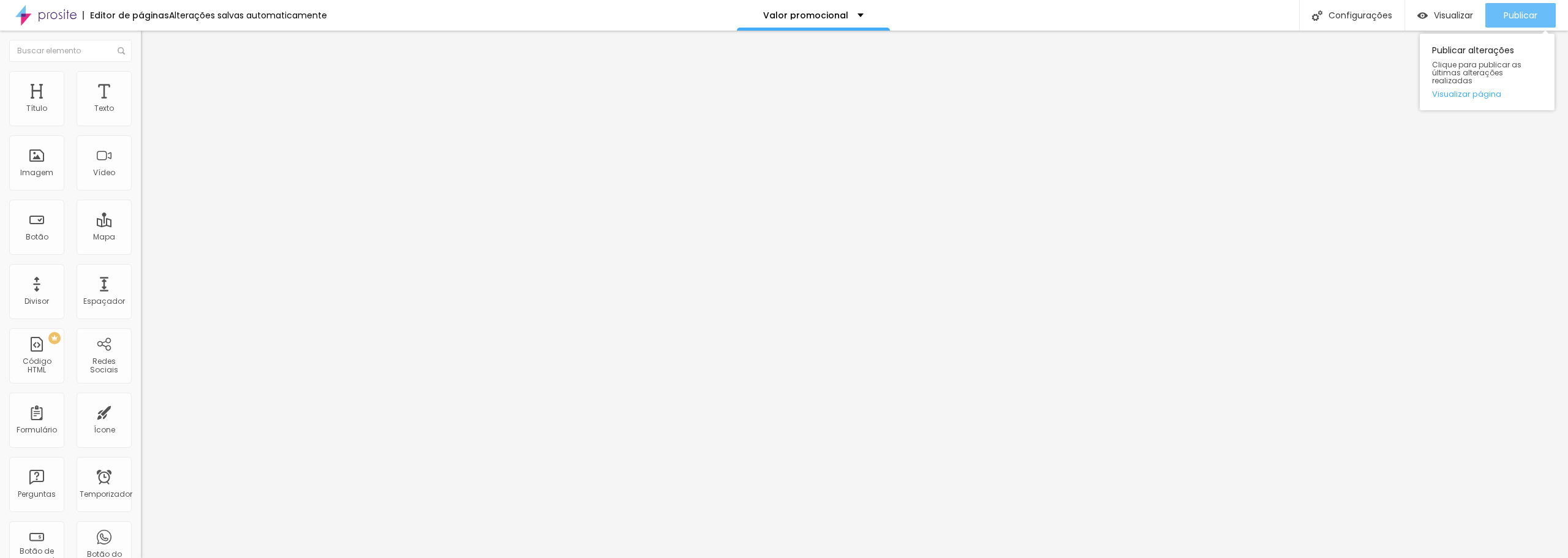
click at [1518, 16] on font "Publicar" at bounding box center [1521, 15] width 34 height 12
click at [150, 47] on img "button" at bounding box center [155, 44] width 10 height 10
click at [148, 106] on font "Adicionar imagem" at bounding box center [184, 100] width 72 height 11
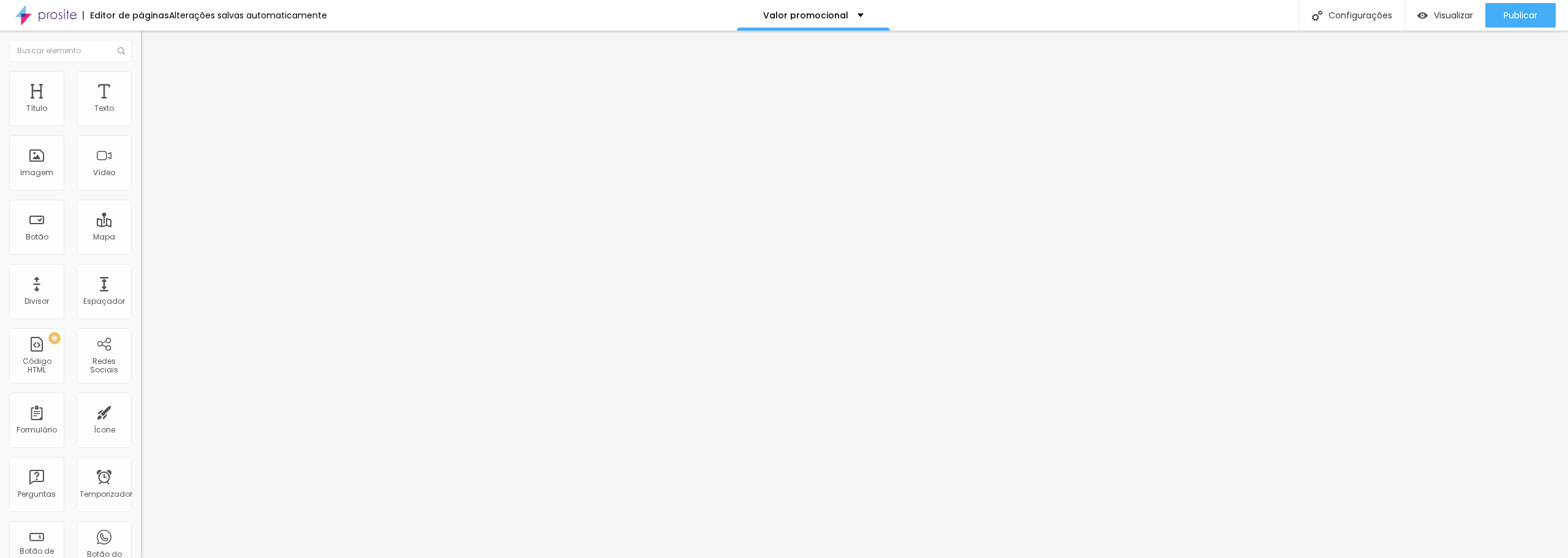
click at [148, 106] on font "Adicionar imagem" at bounding box center [184, 100] width 72 height 11
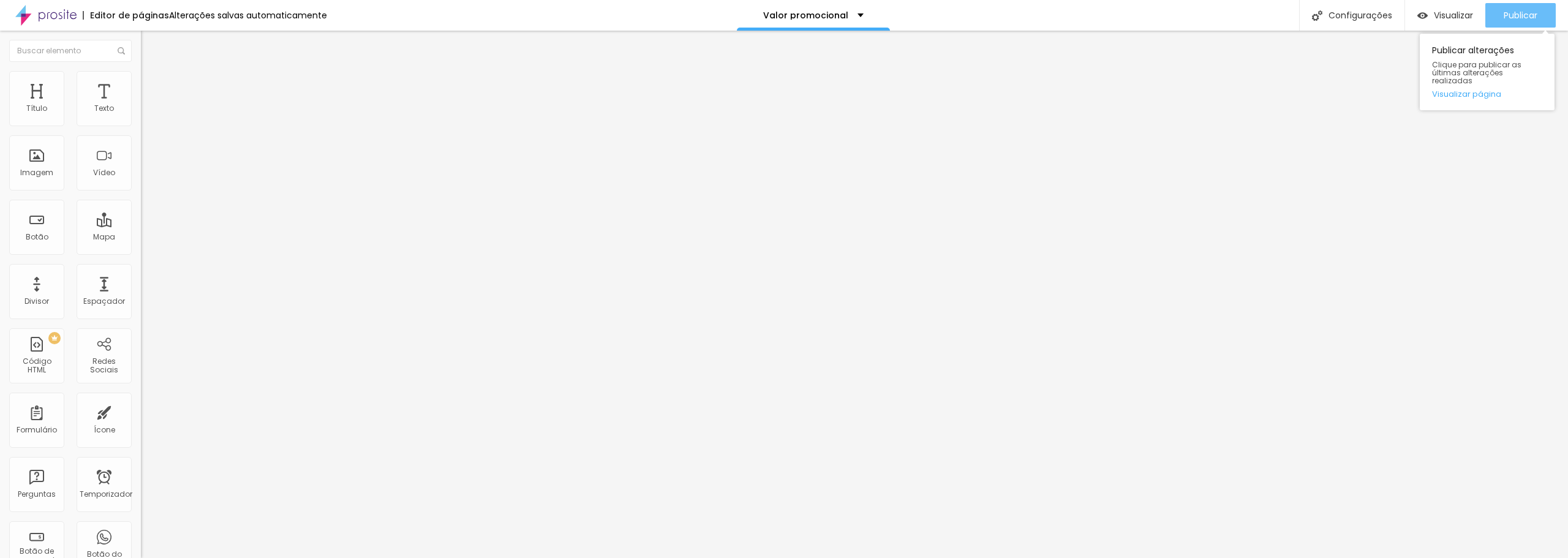
click at [1521, 17] on font "Publicar" at bounding box center [1521, 15] width 34 height 12
click at [1529, 24] on div "Publicar" at bounding box center [1521, 15] width 34 height 24
click at [1504, 9] on font "Publicar" at bounding box center [1521, 15] width 34 height 12
